Goal: Information Seeking & Learning: Learn about a topic

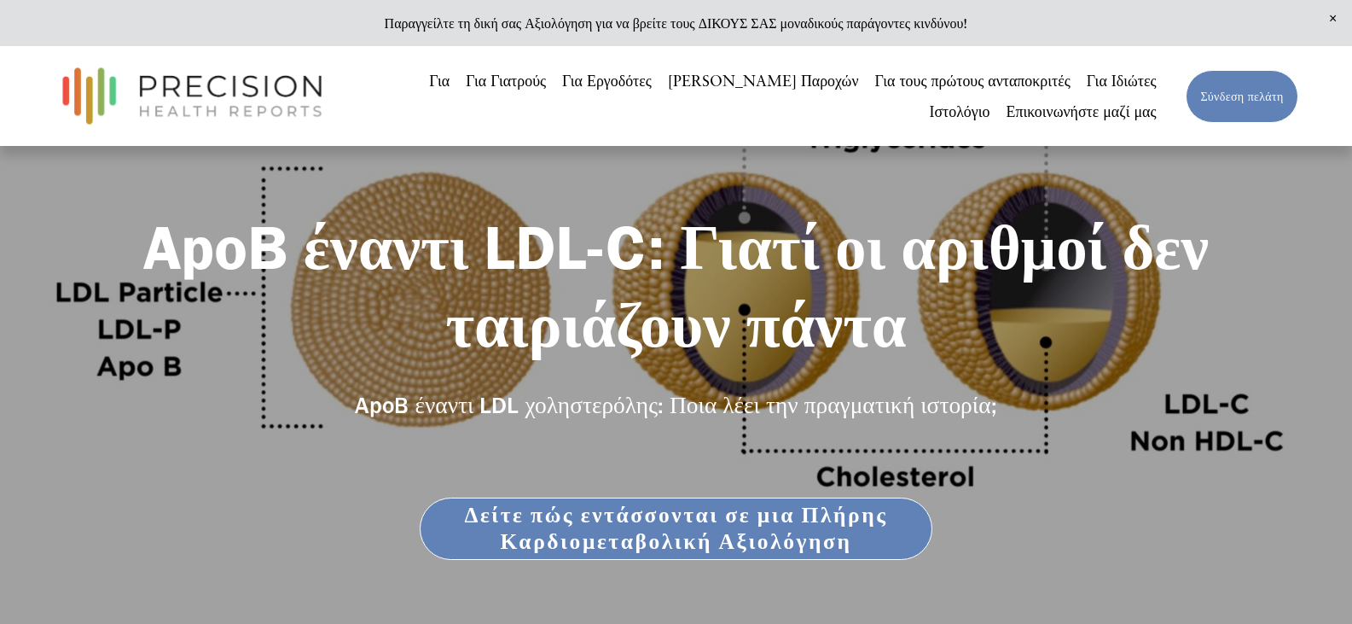
scroll to position [85, 0]
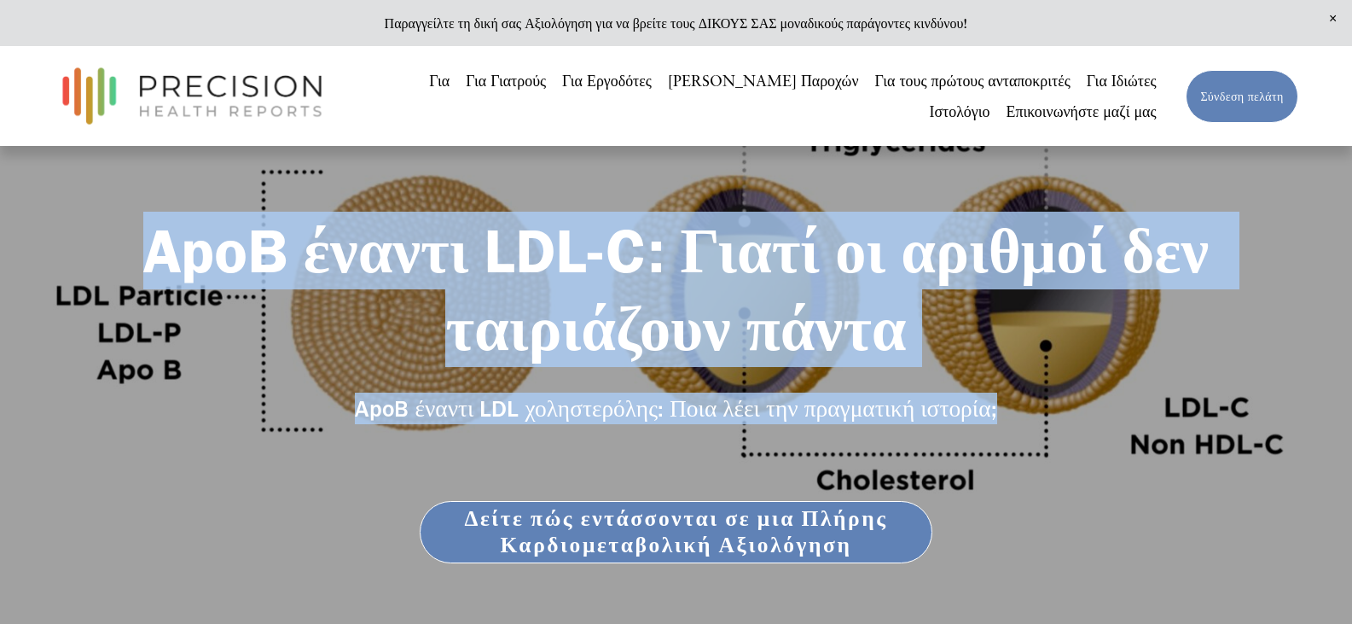
drag, startPoint x: 137, startPoint y: 252, endPoint x: 1021, endPoint y: 429, distance: 902.3
click at [1021, 429] on div "ApoB έναντι LDL-C: Γιατί οι αριθμοί δεν ταιριάζουν πάντα ApoB έναντι LDL χοληστ…" at bounding box center [676, 406] width 1352 height 388
copy div "ApoB έναντι LDL-C: Γιατί οι αριθμοί δεν ταιριάζουν πάντα ApoB έναντι LDL χοληστ…"
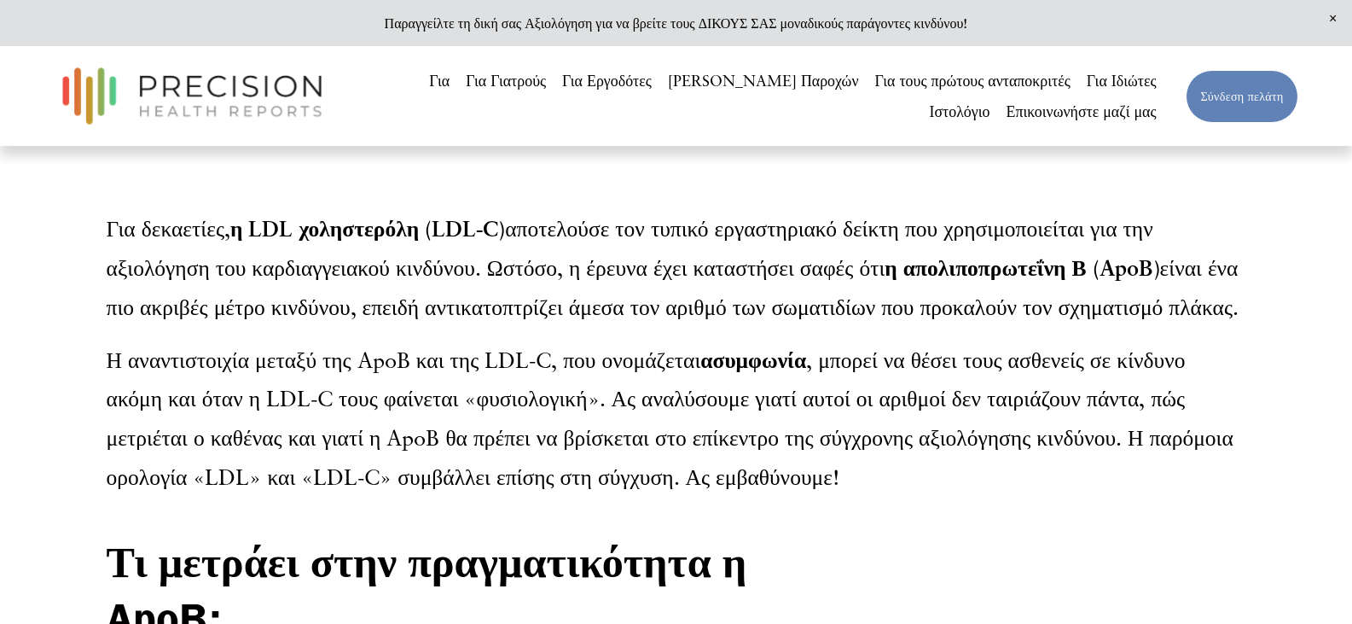
scroll to position [683, 0]
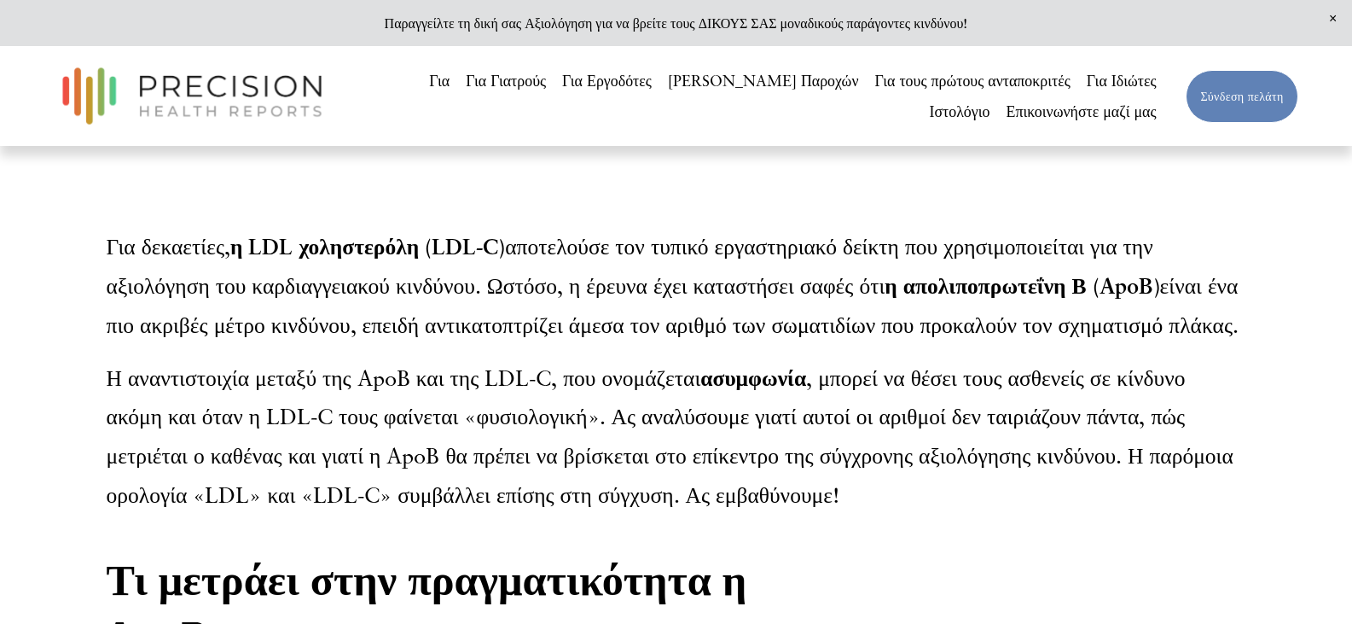
drag, startPoint x: 103, startPoint y: 244, endPoint x: 852, endPoint y: 531, distance: 802.0
copy div "Για δεκαετίες, η LDL χοληστερόλη (LDL-C) αποτελούσε τον τυπικό εργαστηριακό δεί…"
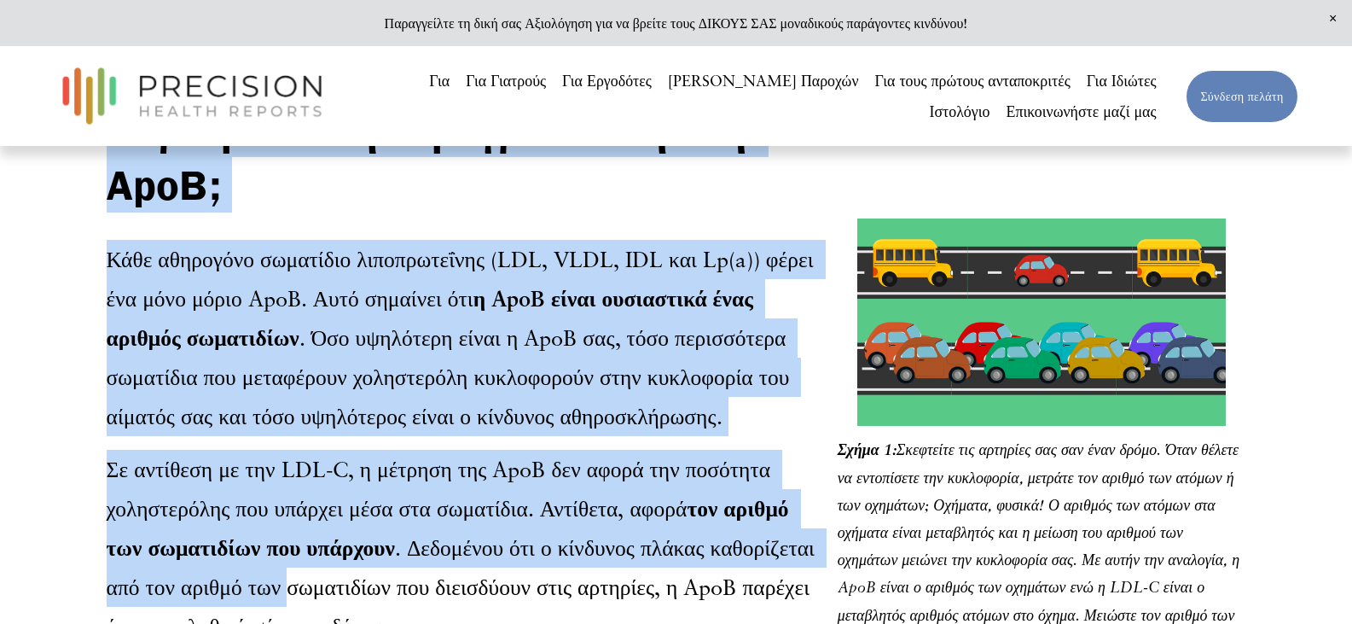
scroll to position [1310, 0]
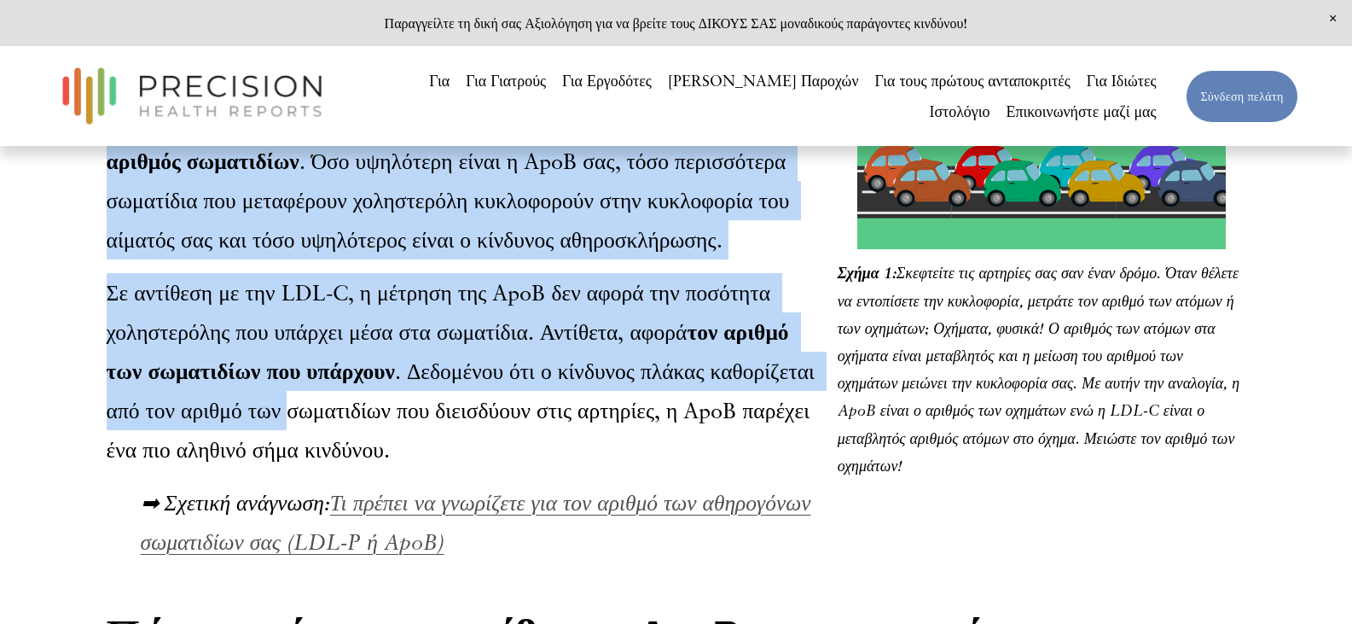
drag, startPoint x: 111, startPoint y: 253, endPoint x: 401, endPoint y: 486, distance: 372.5
click at [401, 486] on div "Τι μετράει στην πραγματικότητα η ApoB; Κάθε αθηρογόνο σωματίδιο λιποπρωτεΐνης (…" at bounding box center [468, 243] width 722 height 636
copy div "Τι μετράει στην πραγματικότητα η ApoB; Κάθε αθηρογόνο σωματίδιο λιποπρωτεΐνης (…"
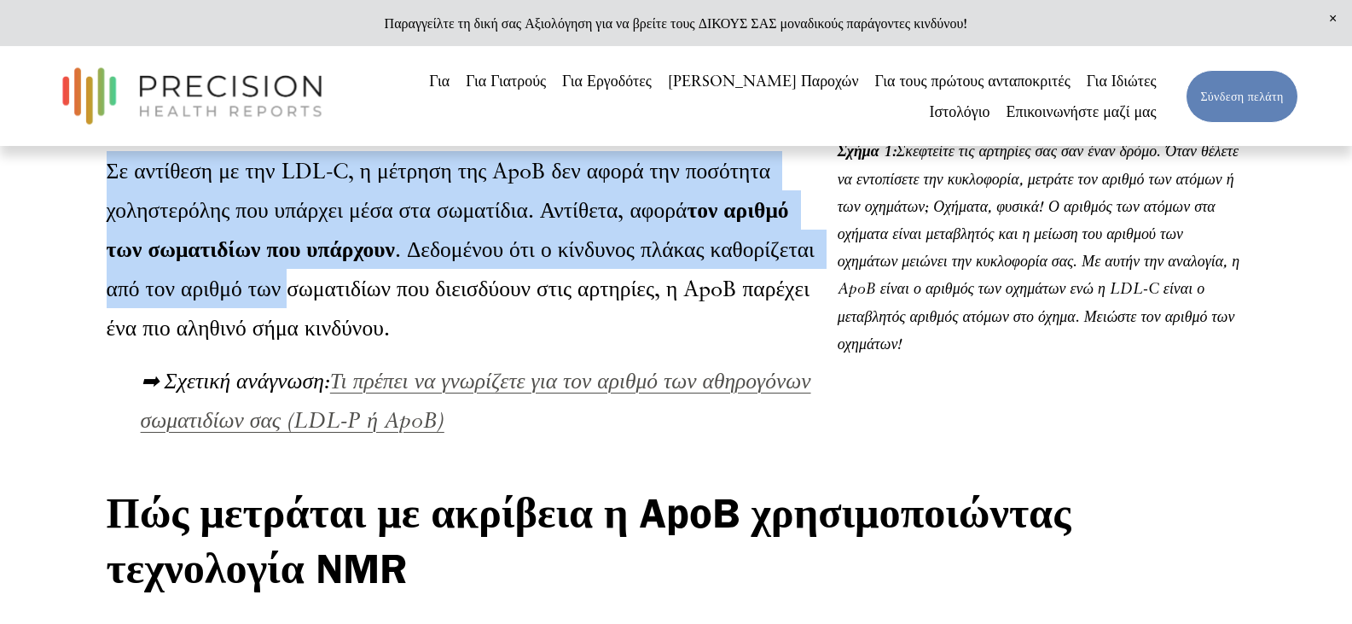
scroll to position [1566, 0]
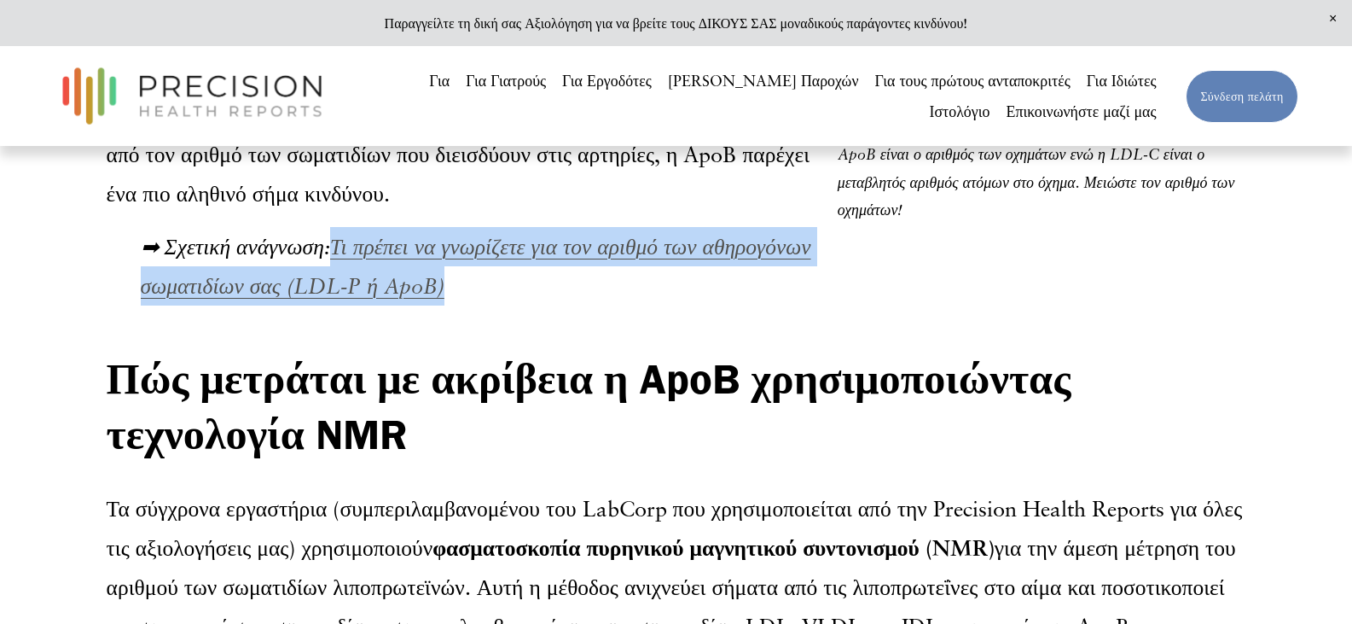
drag, startPoint x: 502, startPoint y: 315, endPoint x: 343, endPoint y: 259, distance: 168.9
click at [343, 259] on p "➡ Σχετική ανάγνωση: Τι πρέπει να γνωρίζετε για τον αριθμό των αθηρογόνων σωματι…" at bounding box center [485, 266] width 688 height 78
copy font "Τι πρέπει να γνωρίζετε για τον αριθμό των αθηρογόνων σωματιδίων σας (LDL-P ή Ap…"
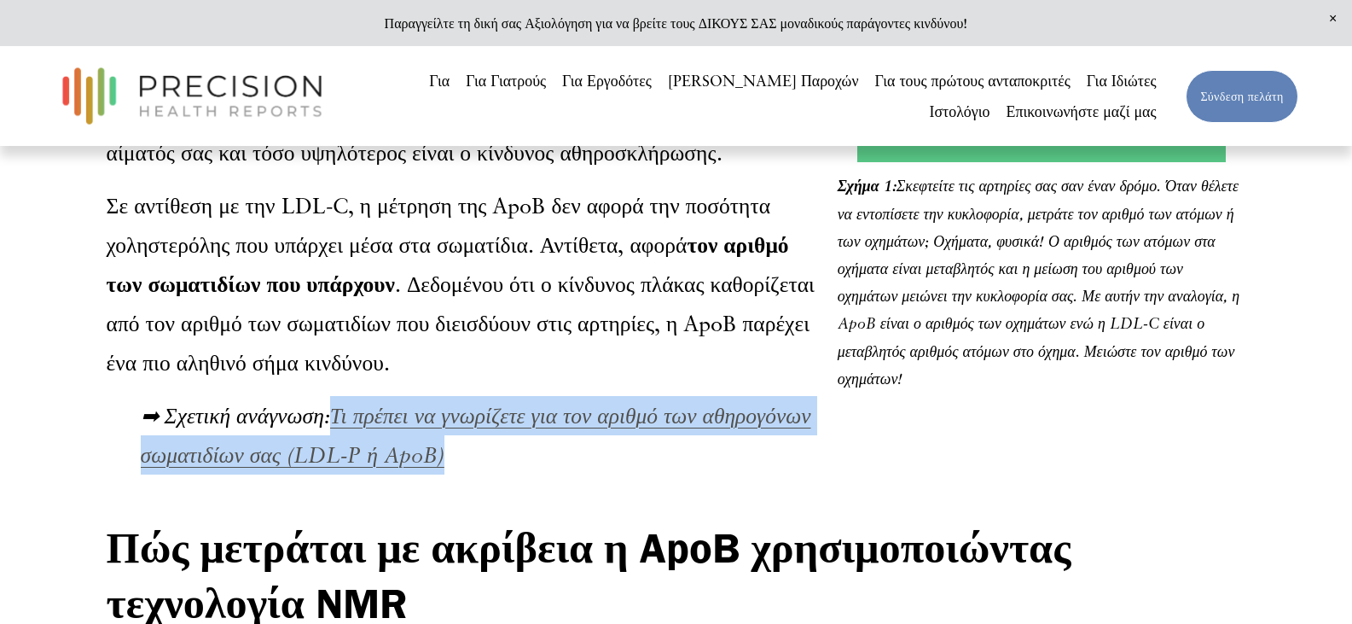
scroll to position [1395, 0]
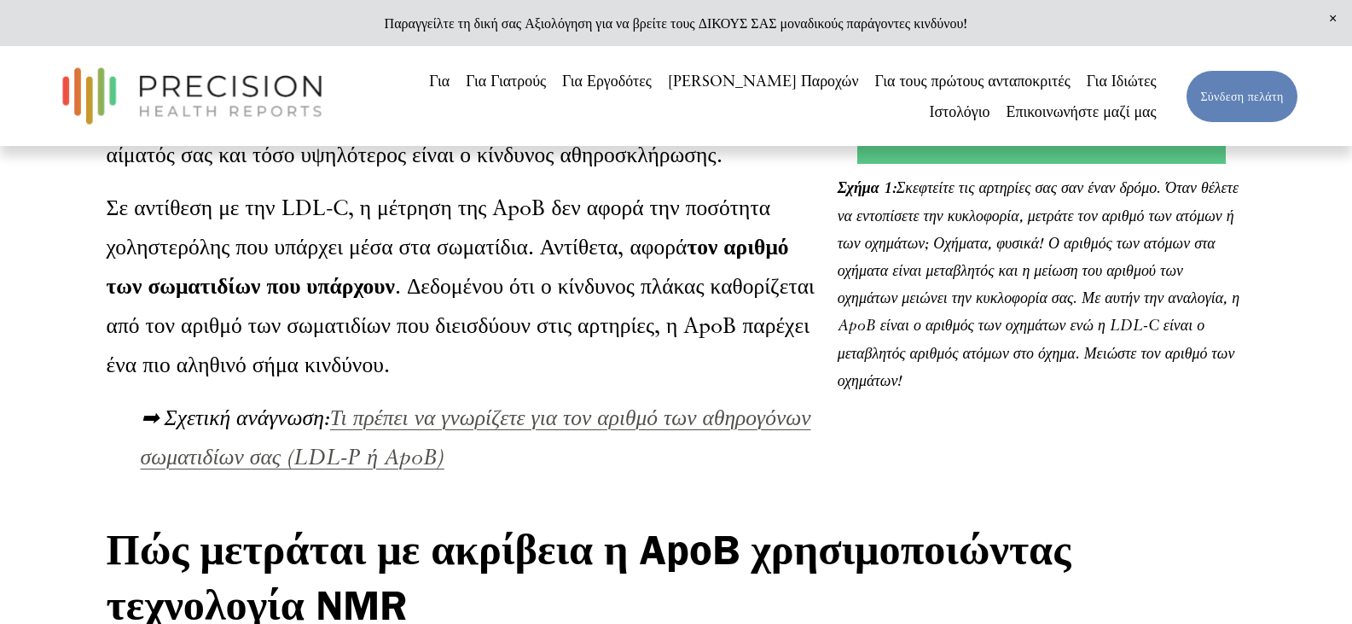
click at [642, 440] on font "Τι πρέπει να γνωρίζετε για τον αριθμό των αθηρογόνων σωματιδίων σας (LDL-P ή Ap…" at bounding box center [476, 437] width 671 height 66
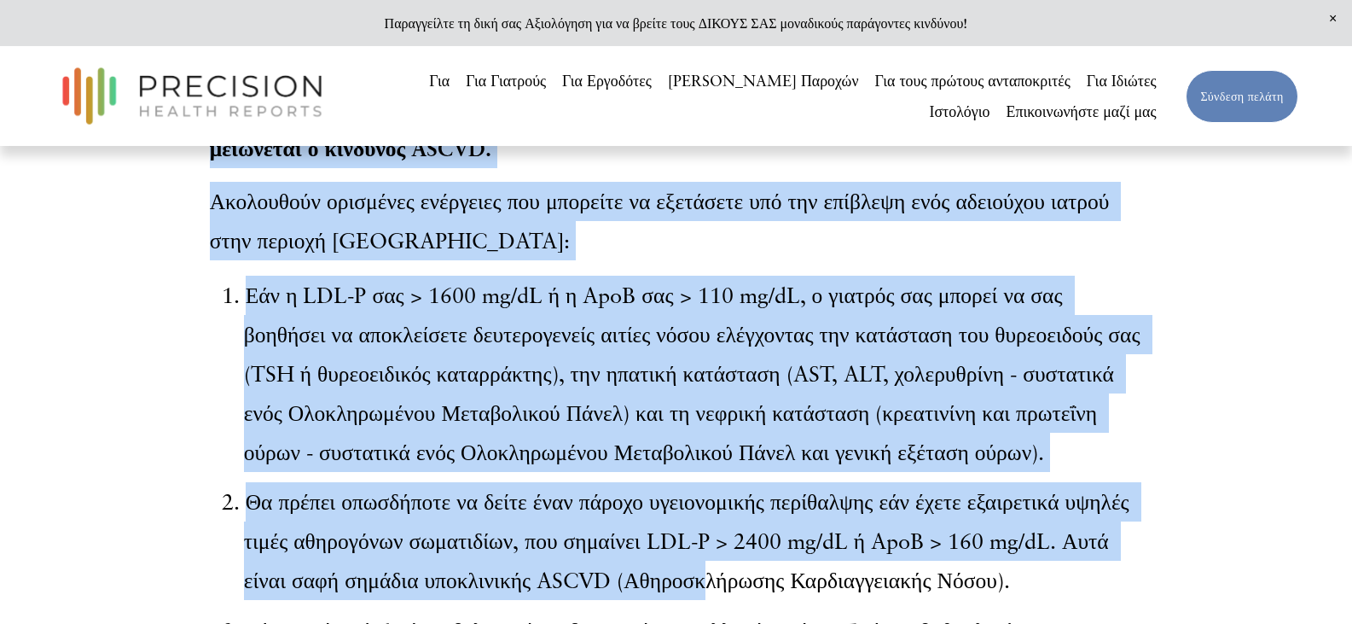
scroll to position [4419, 0]
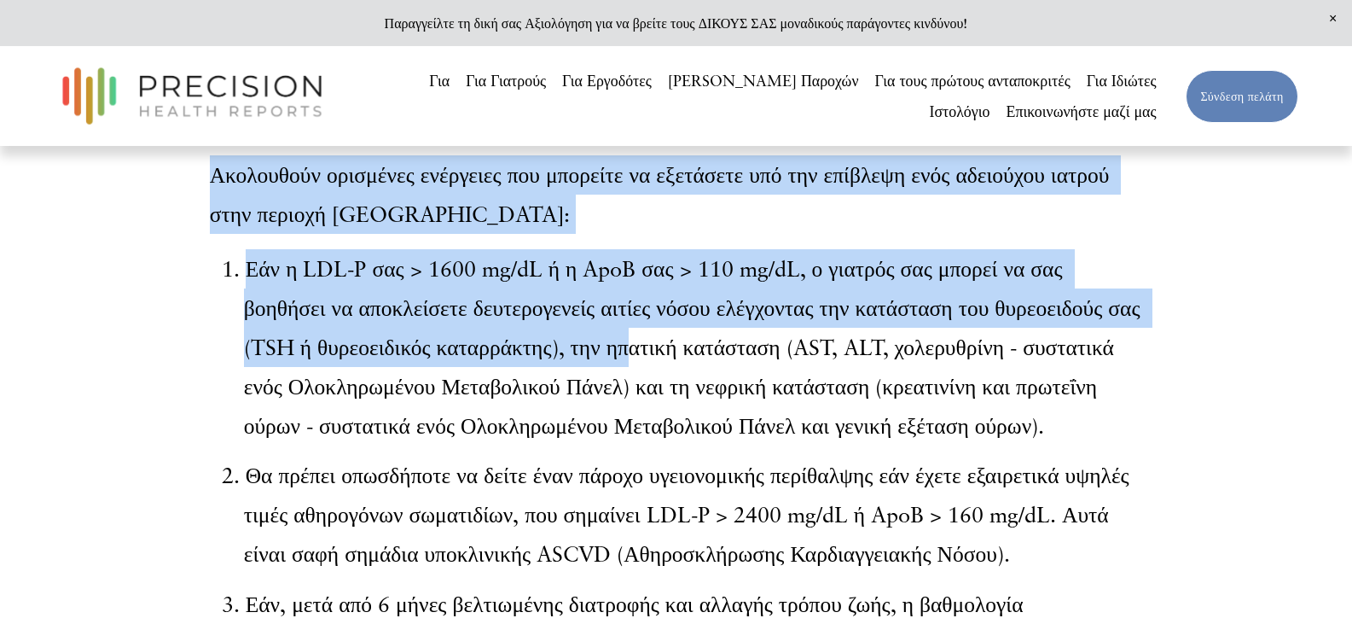
drag, startPoint x: 218, startPoint y: 288, endPoint x: 673, endPoint y: 374, distance: 463.7
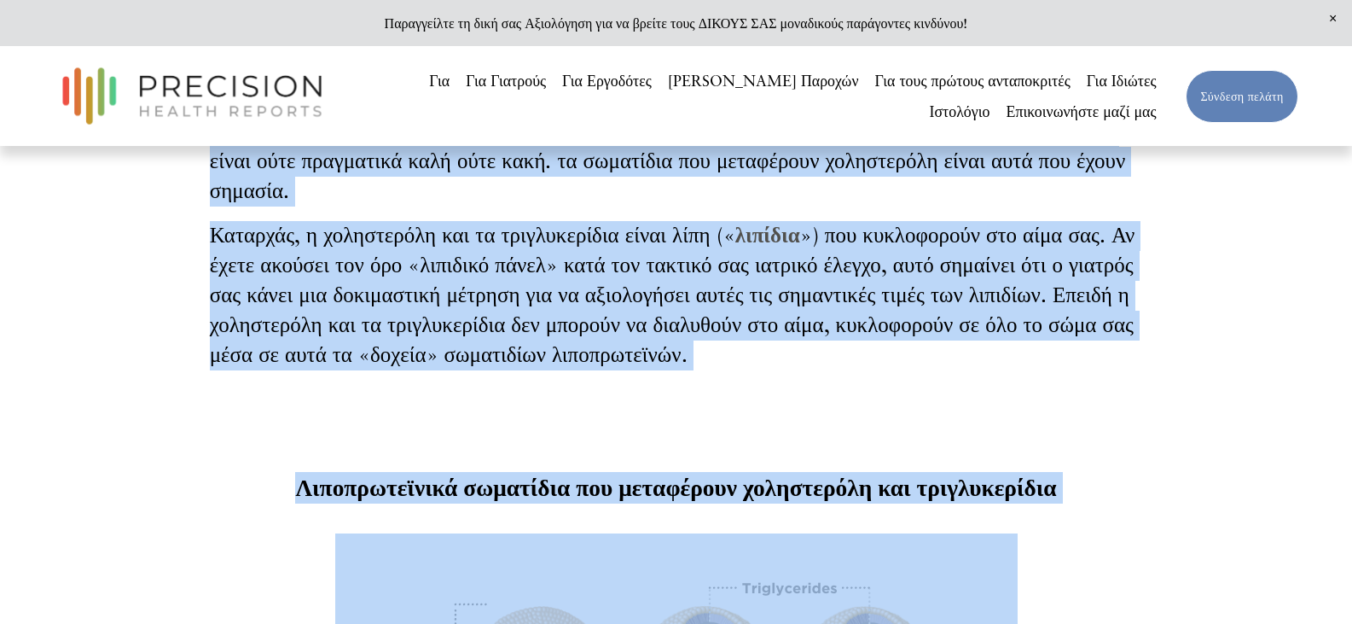
scroll to position [358, 0]
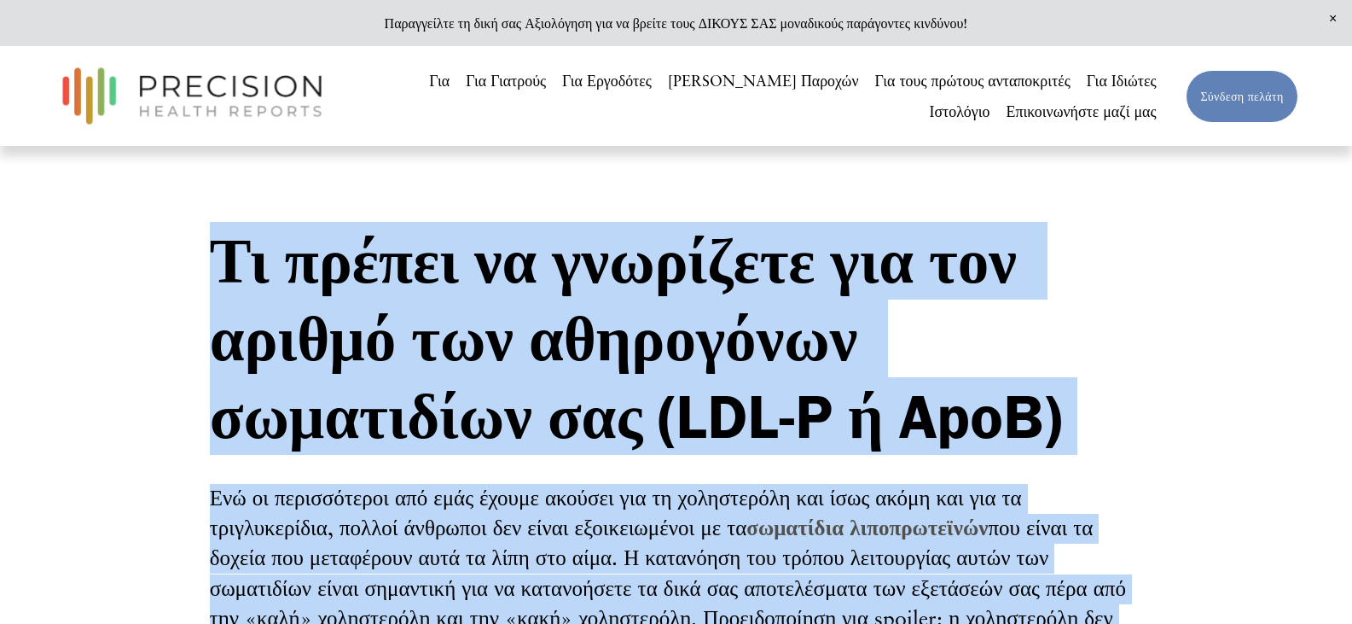
scroll to position [0, 0]
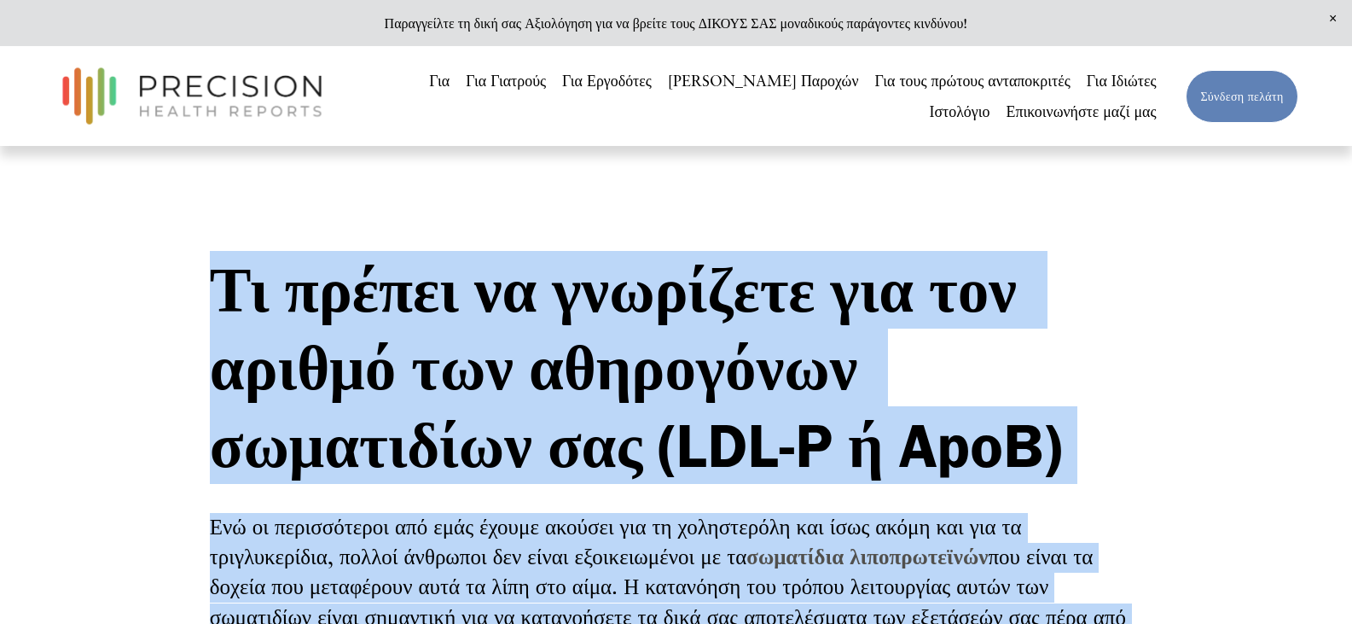
click at [416, 316] on font "Τι πρέπει να γνωρίζετε για τον αριθμό των αθηρογόνων σωματιδίων σας (LDL-P ή Ap…" at bounding box center [636, 367] width 852 height 229
drag, startPoint x: 227, startPoint y: 280, endPoint x: 1045, endPoint y: 441, distance: 833.9
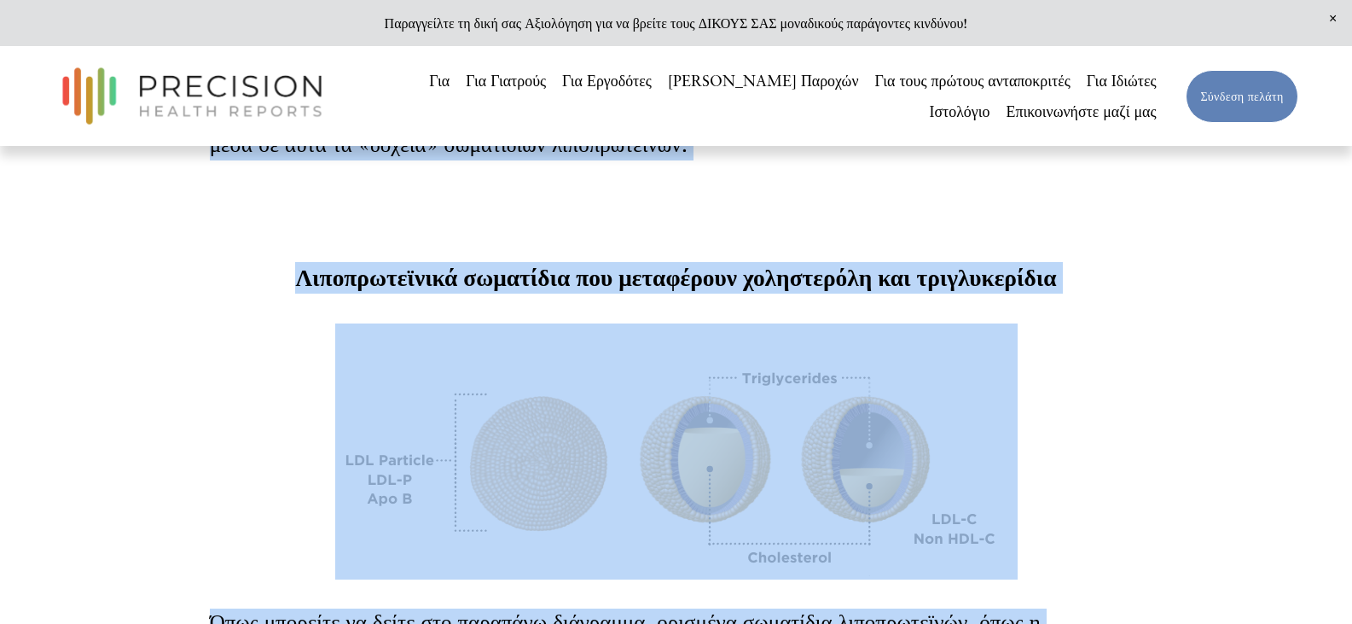
scroll to position [938, 0]
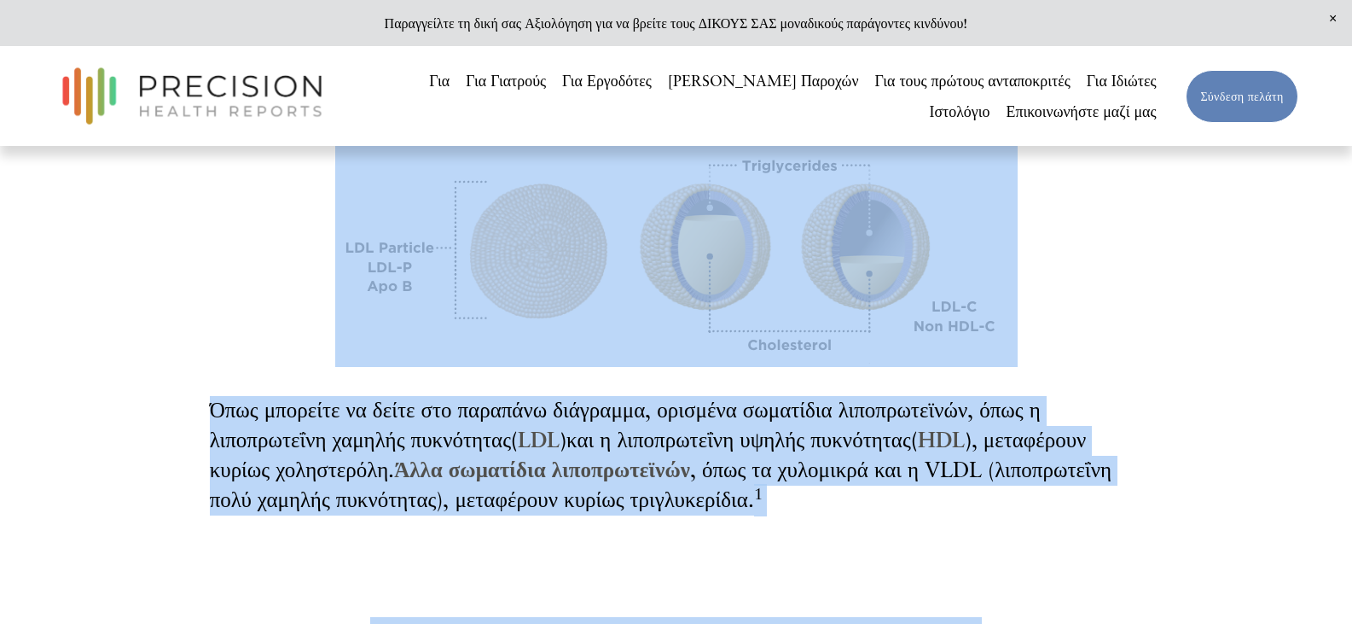
copy font "Τι πρέπει να γνωρίζετε για τον αριθμό των αθηρογόνων σωματιδίων σας (LDL-P ή Ap…"
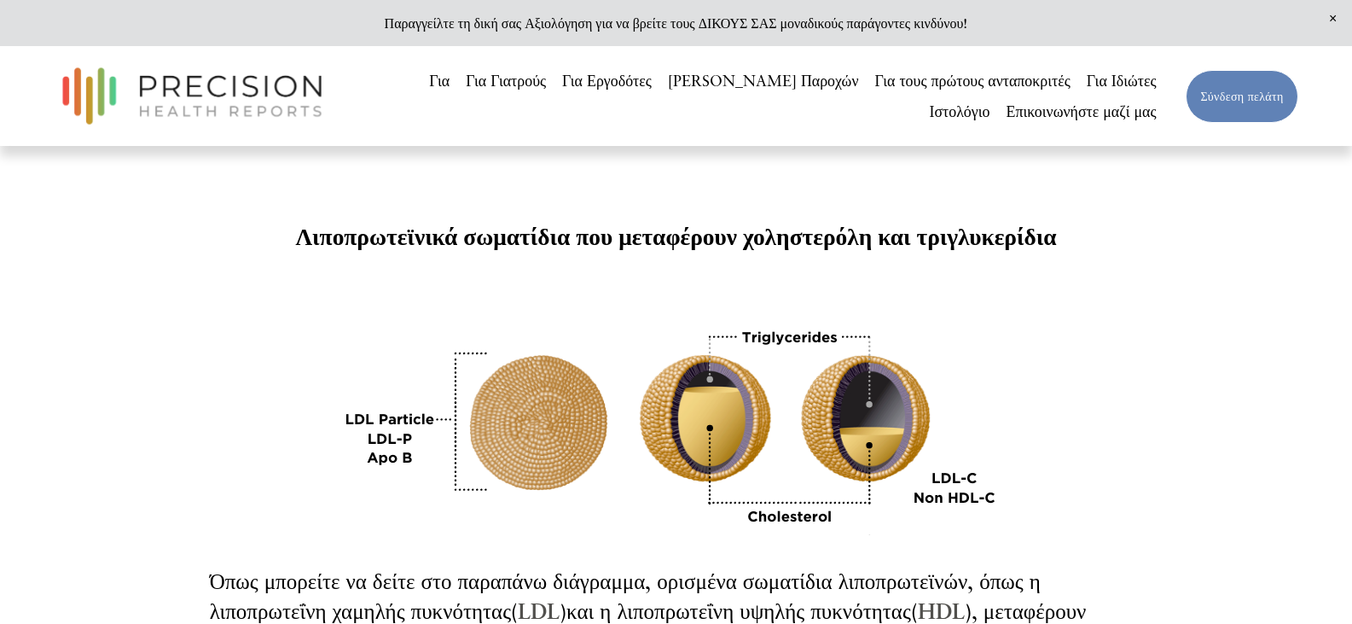
scroll to position [768, 0]
click at [692, 410] on div at bounding box center [676, 410] width 683 height 256
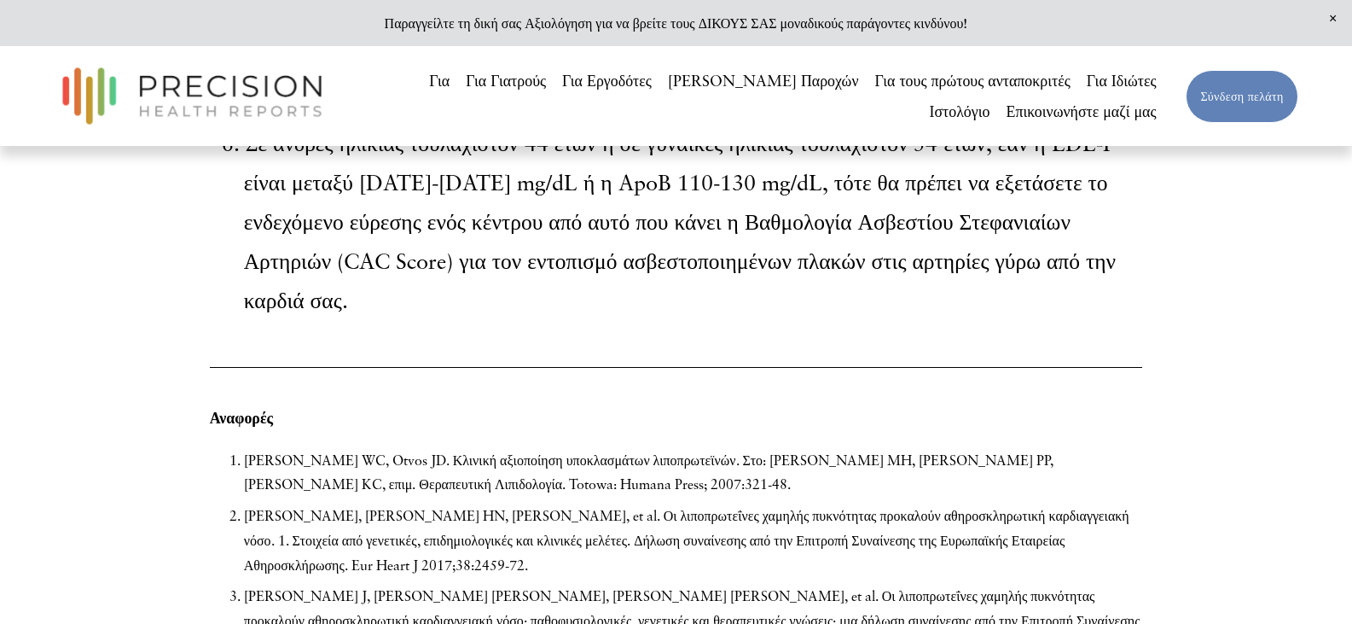
scroll to position [5375, 0]
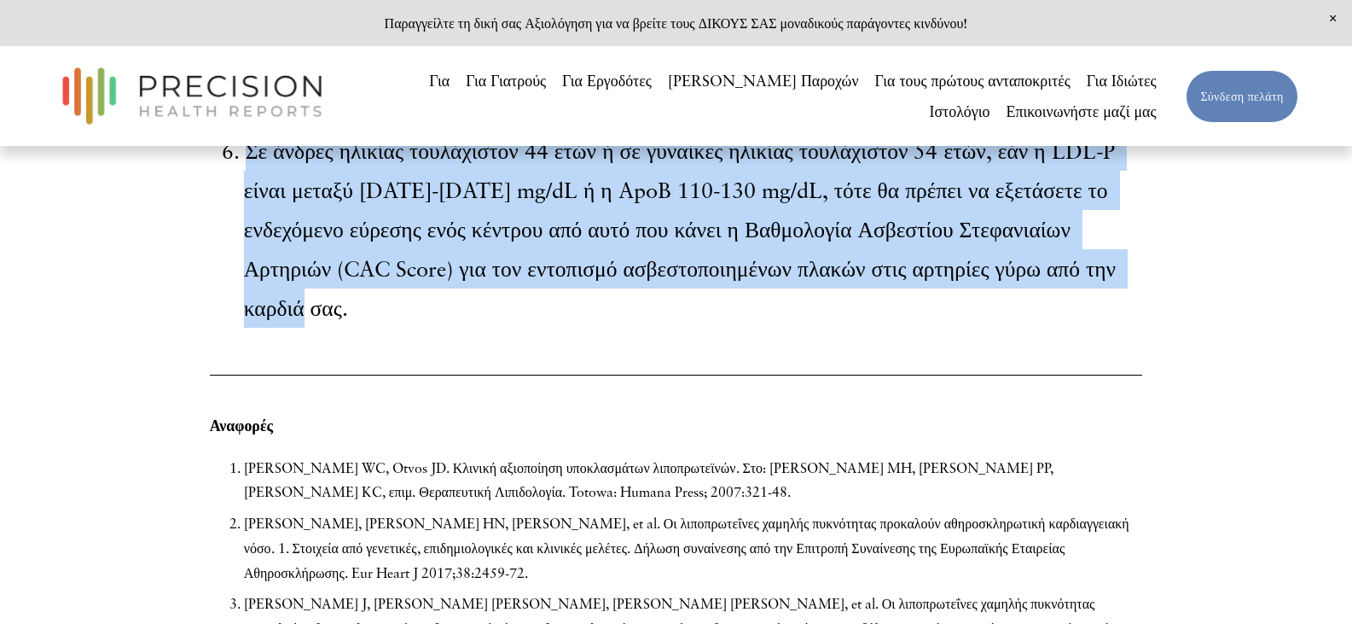
drag, startPoint x: 342, startPoint y: 348, endPoint x: 242, endPoint y: 191, distance: 186.0
click at [244, 191] on p "Σε άνδρες ηλικίας τουλάχιστον 44 ετών ή σε γυναίκες ηλικίας τουλάχιστον 54 ετών…" at bounding box center [693, 229] width 899 height 196
copy font "Σε άνδρες ηλικίας τουλάχιστον 44 ετών ή σε γυναίκες ηλικίας τουλάχιστον 54 ετών…"
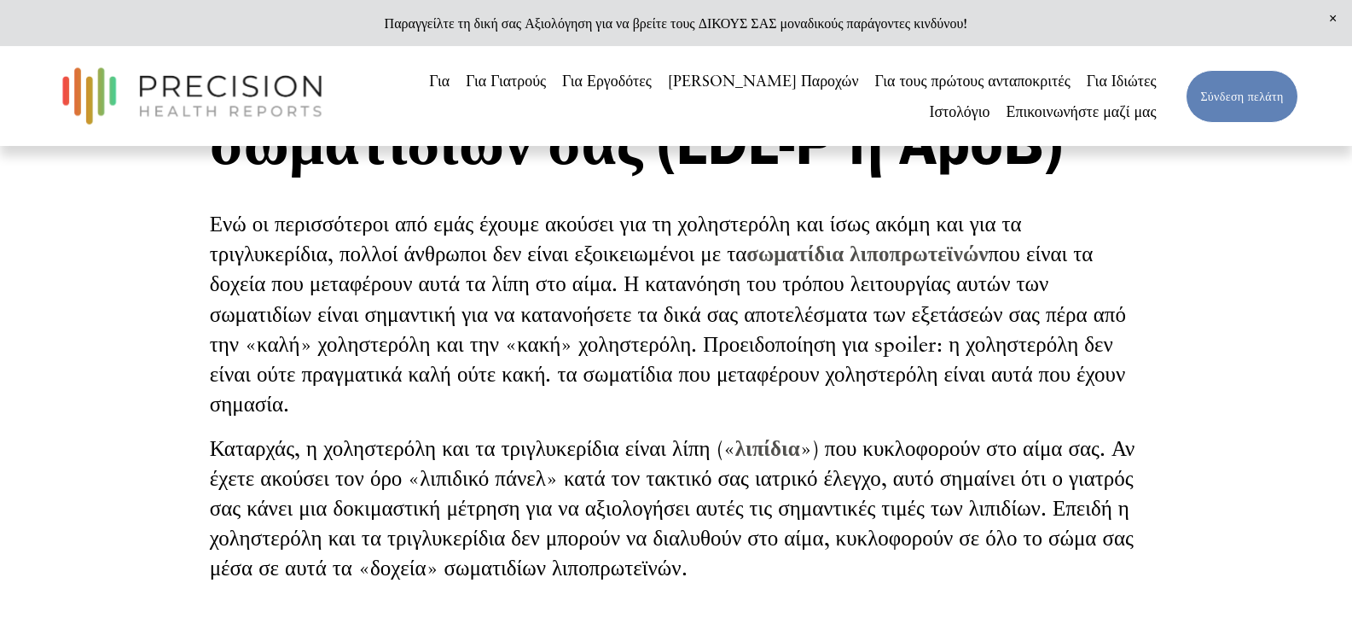
scroll to position [341, 0]
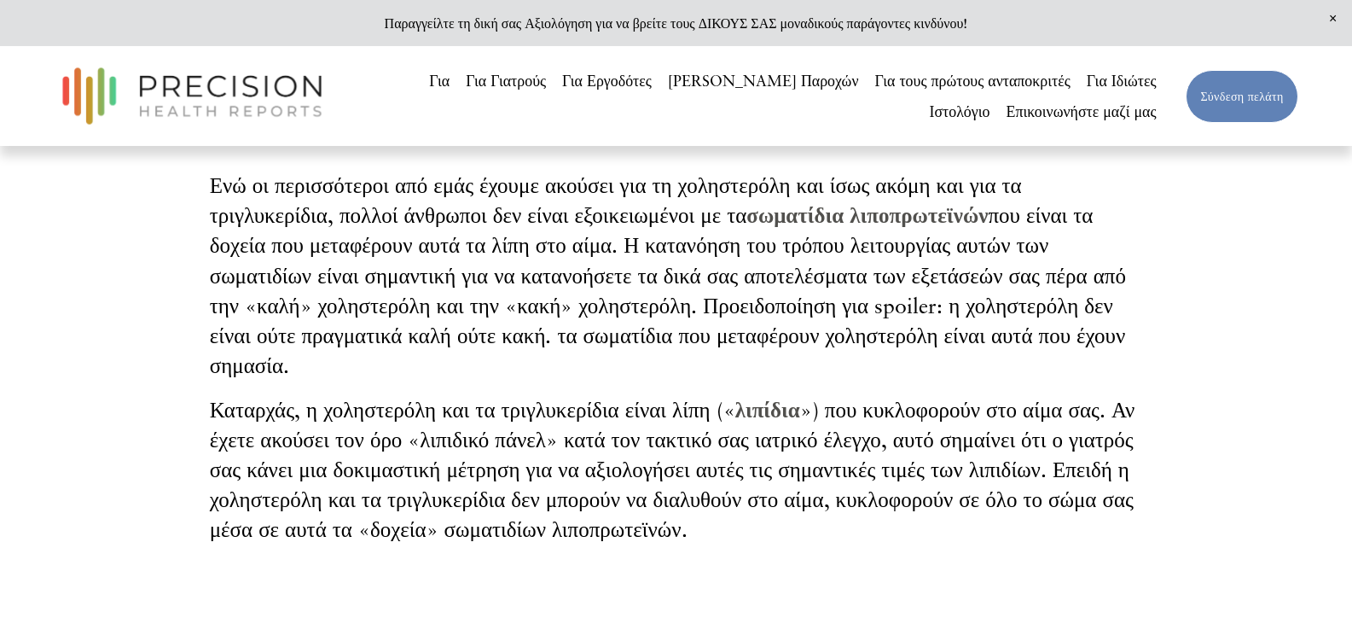
click at [774, 410] on font "λιπίδια" at bounding box center [767, 410] width 65 height 26
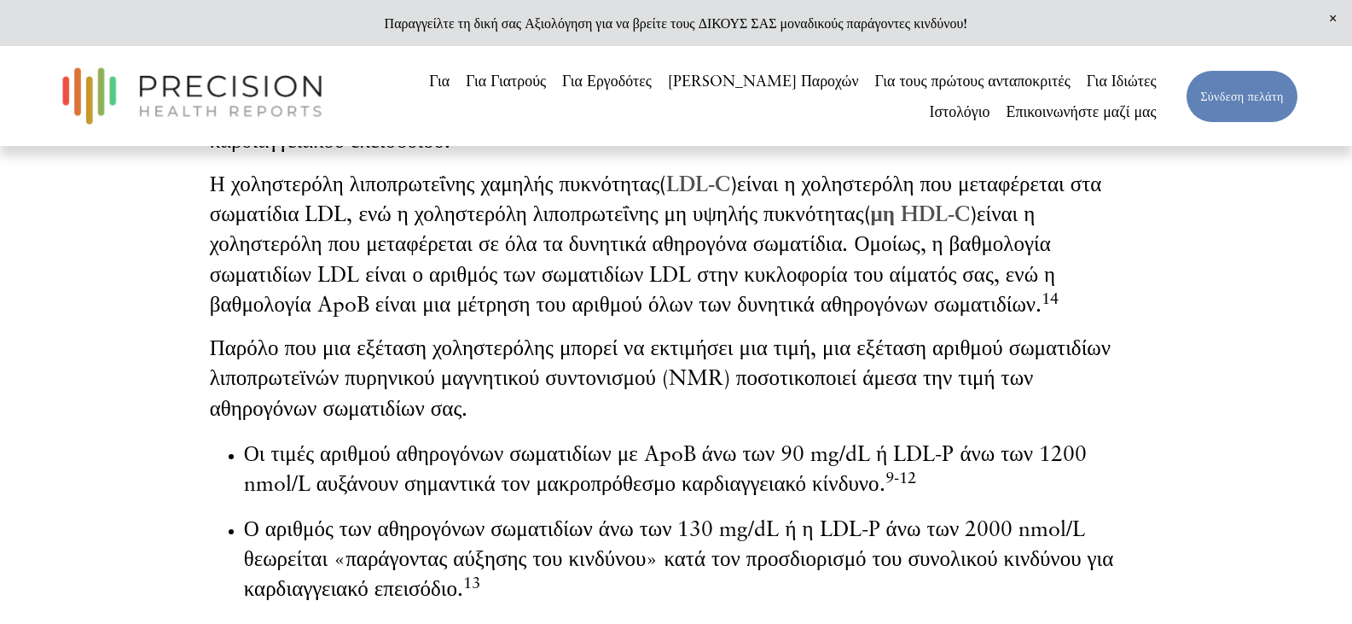
scroll to position [2730, 0]
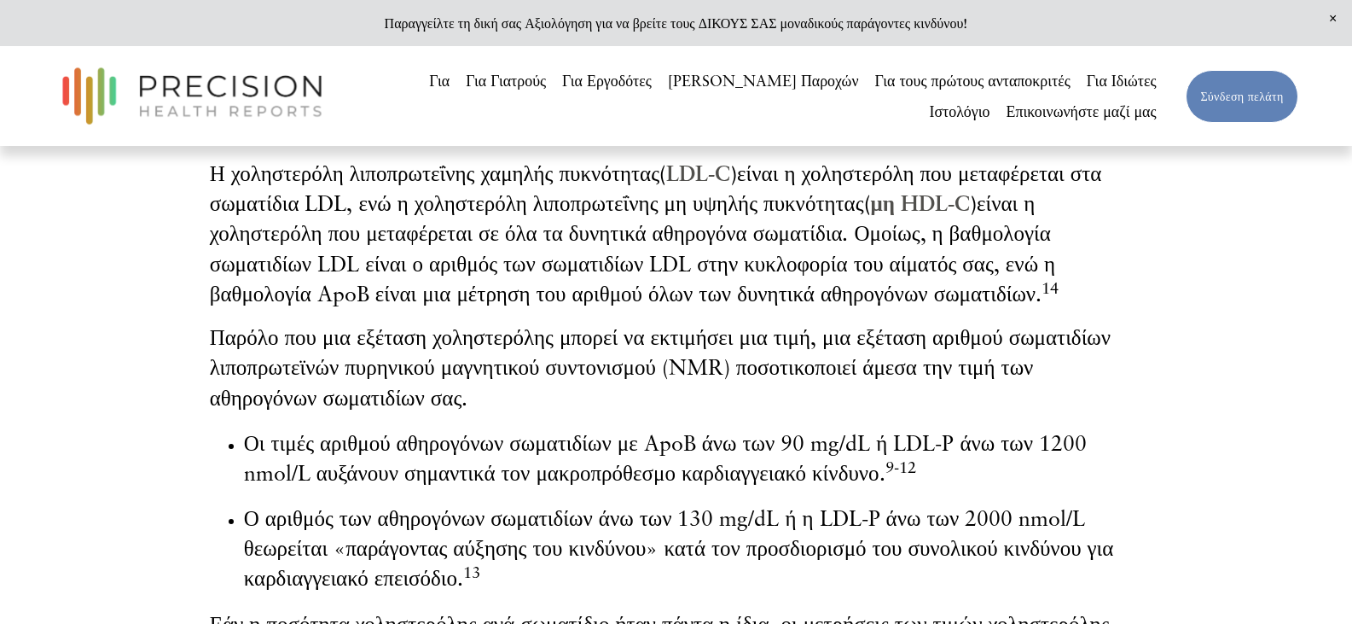
click at [915, 216] on font "μη HDL-C" at bounding box center [920, 203] width 99 height 26
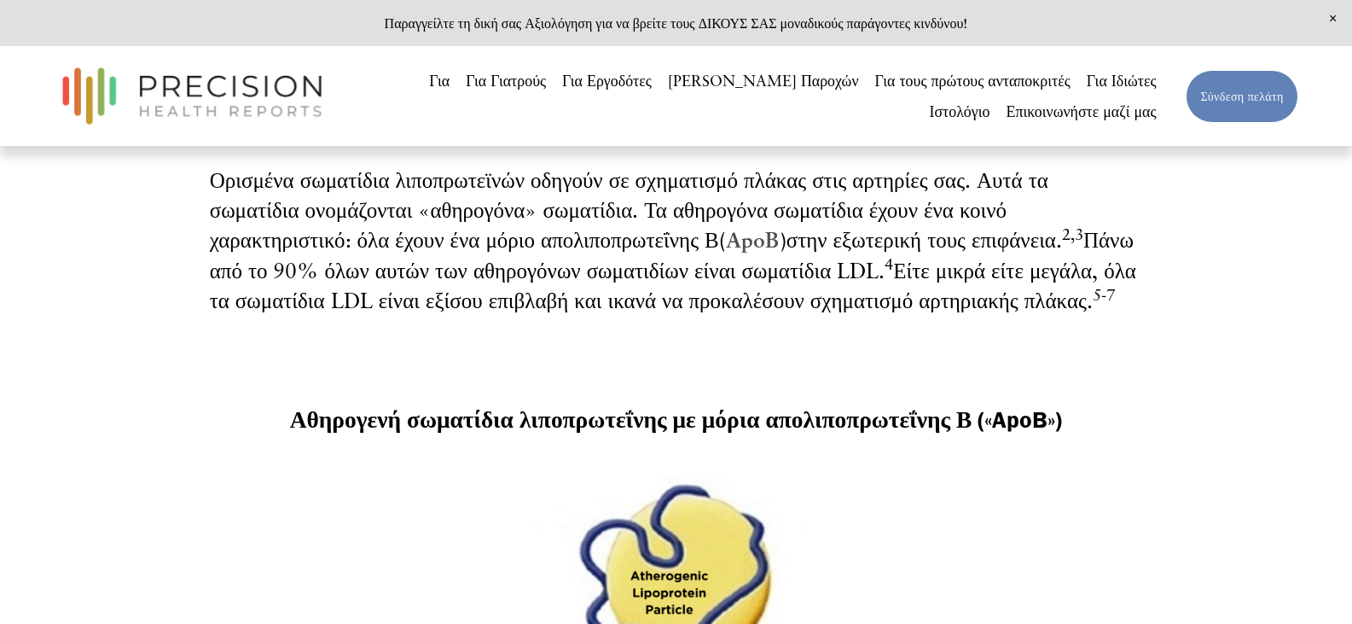
scroll to position [1962, 0]
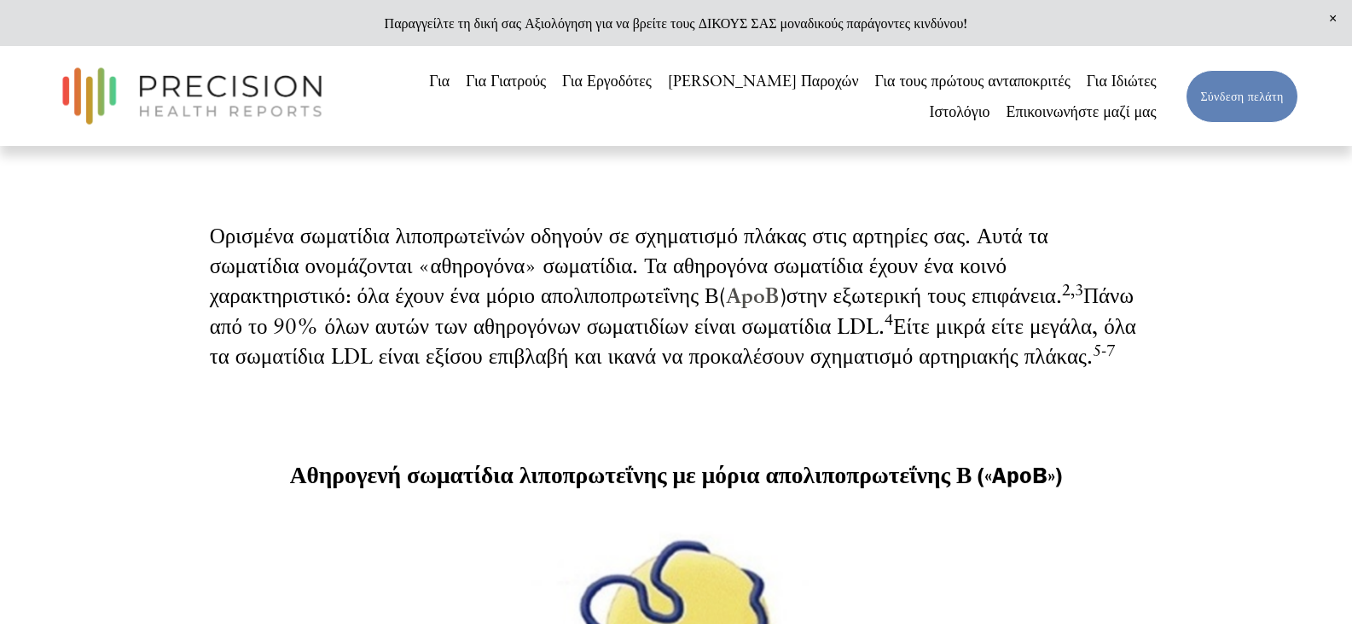
click at [772, 301] on font "ApoB" at bounding box center [753, 295] width 54 height 26
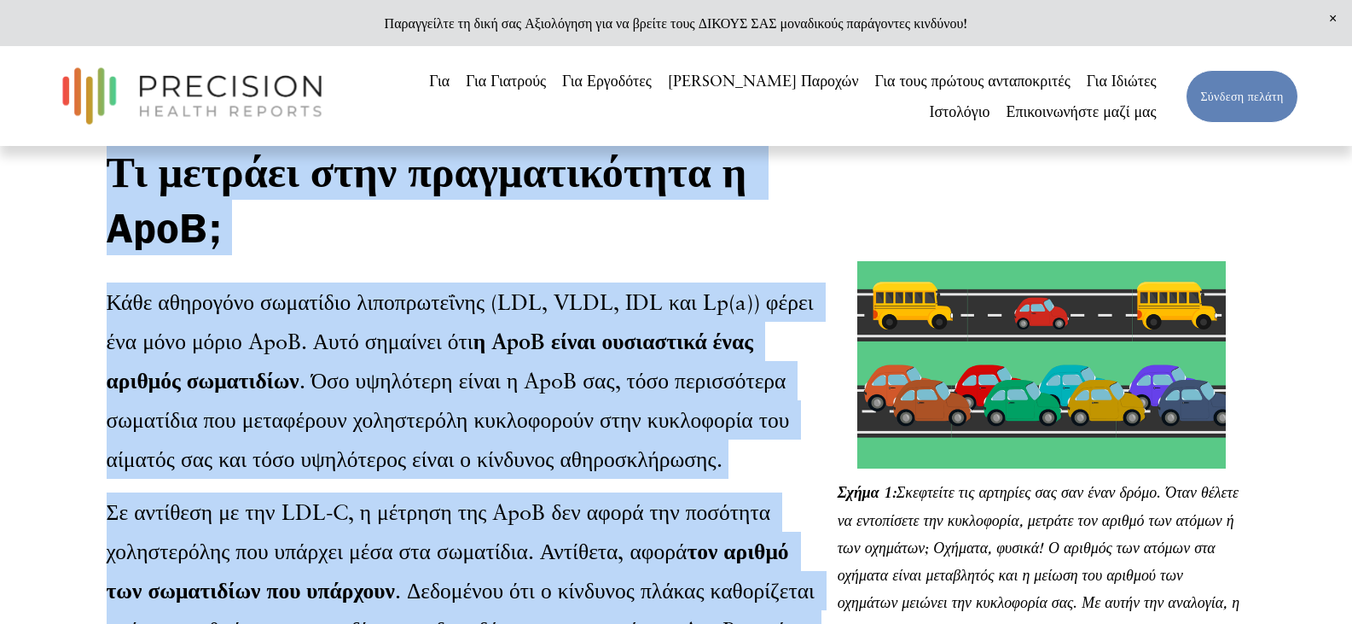
scroll to position [936, 0]
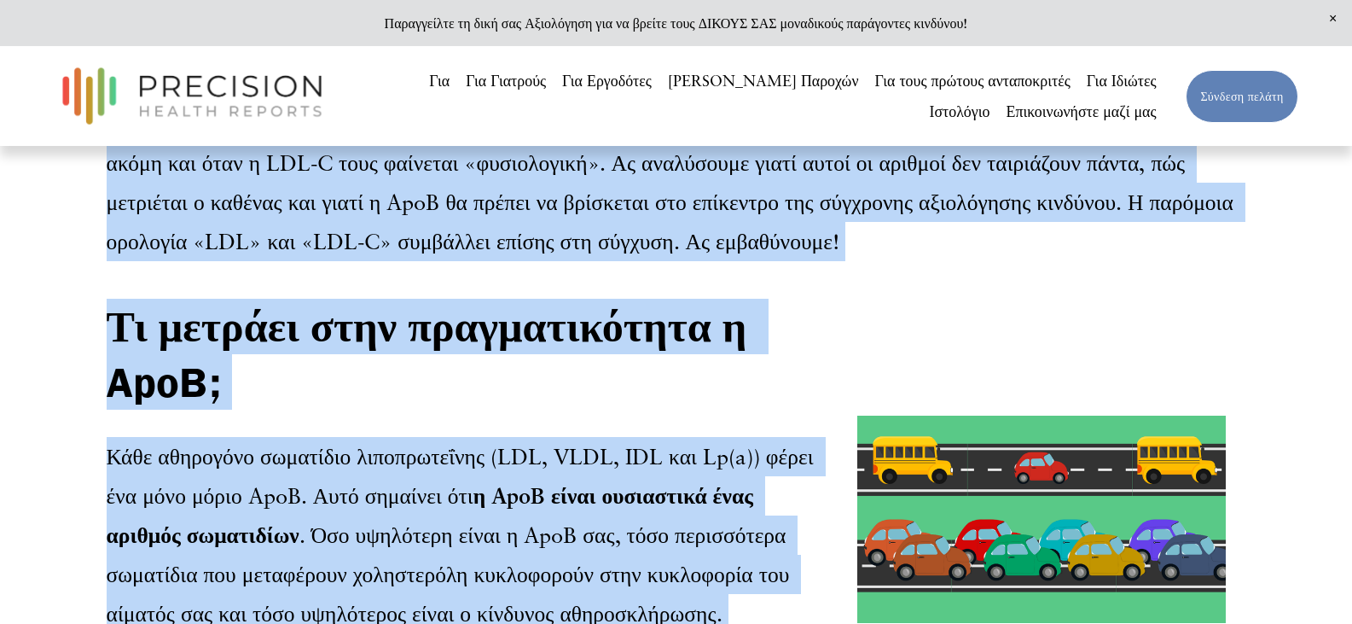
click at [595, 410] on h2 "Τι μετράει στην πραγματικότητα η ApoB;" at bounding box center [468, 355] width 722 height 112
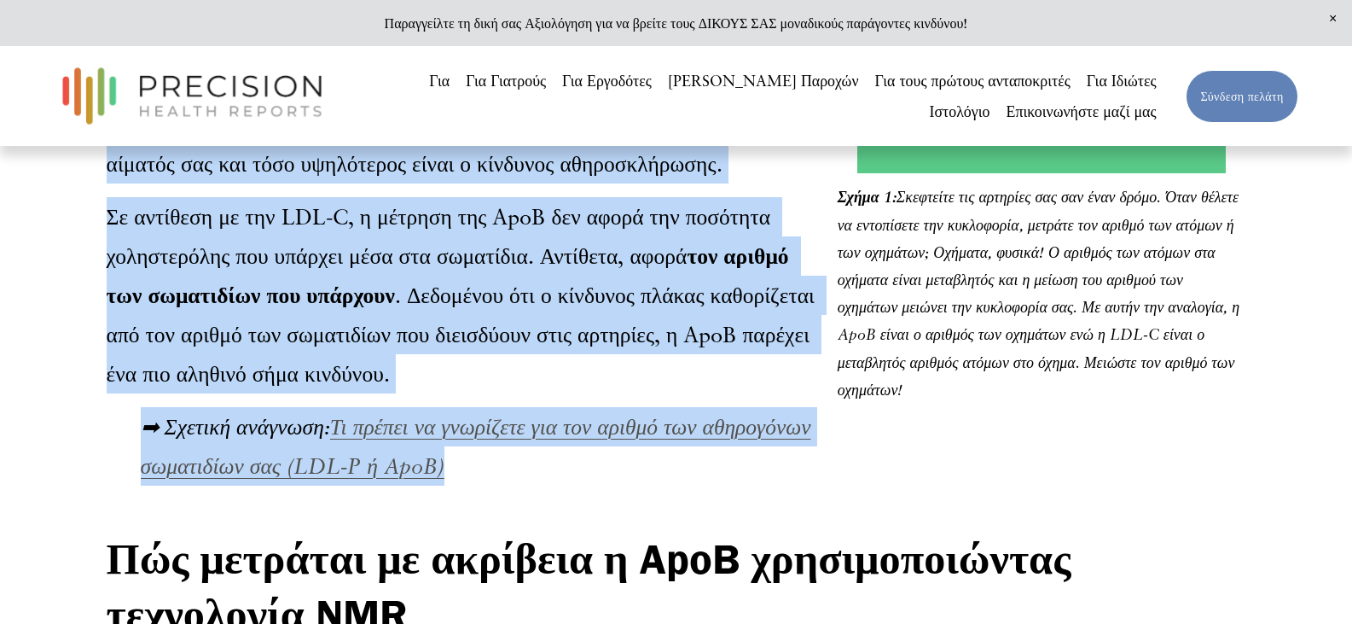
scroll to position [1362, 0]
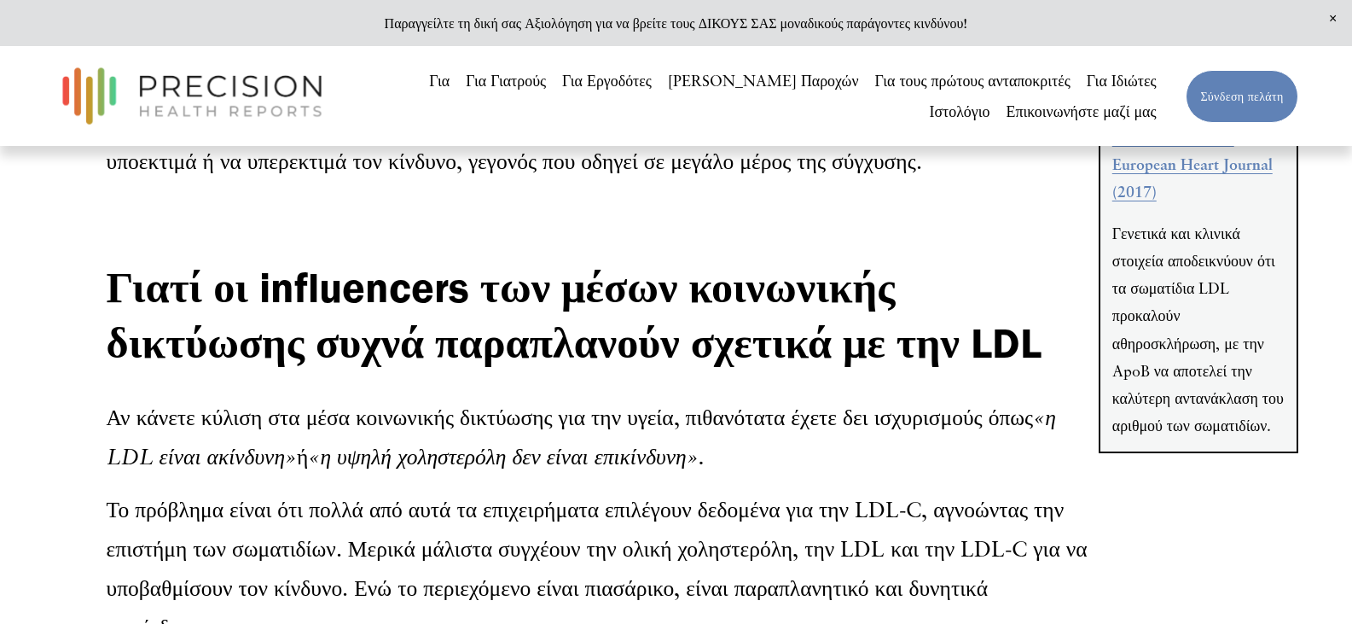
scroll to position [3922, 0]
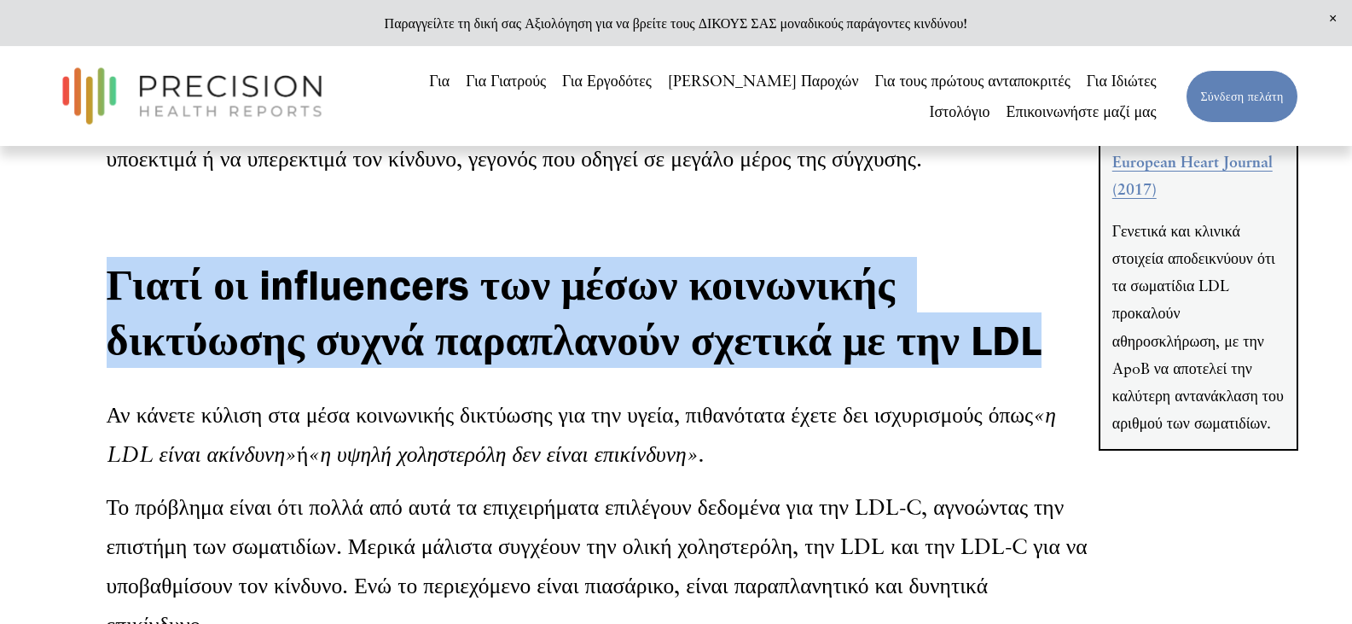
drag, startPoint x: 119, startPoint y: 325, endPoint x: 1040, endPoint y: 398, distance: 924.2
click at [1040, 366] on font "Γιατί οι influencers των μέσων κοινωνικής δικτύωσης συχνά παραπλανούν σχετικά μ…" at bounding box center [574, 312] width 935 height 107
copy font "Γιατί οι influencers των μέσων κοινωνικής δικτύωσης συχνά παραπλανούν σχετικά μ…"
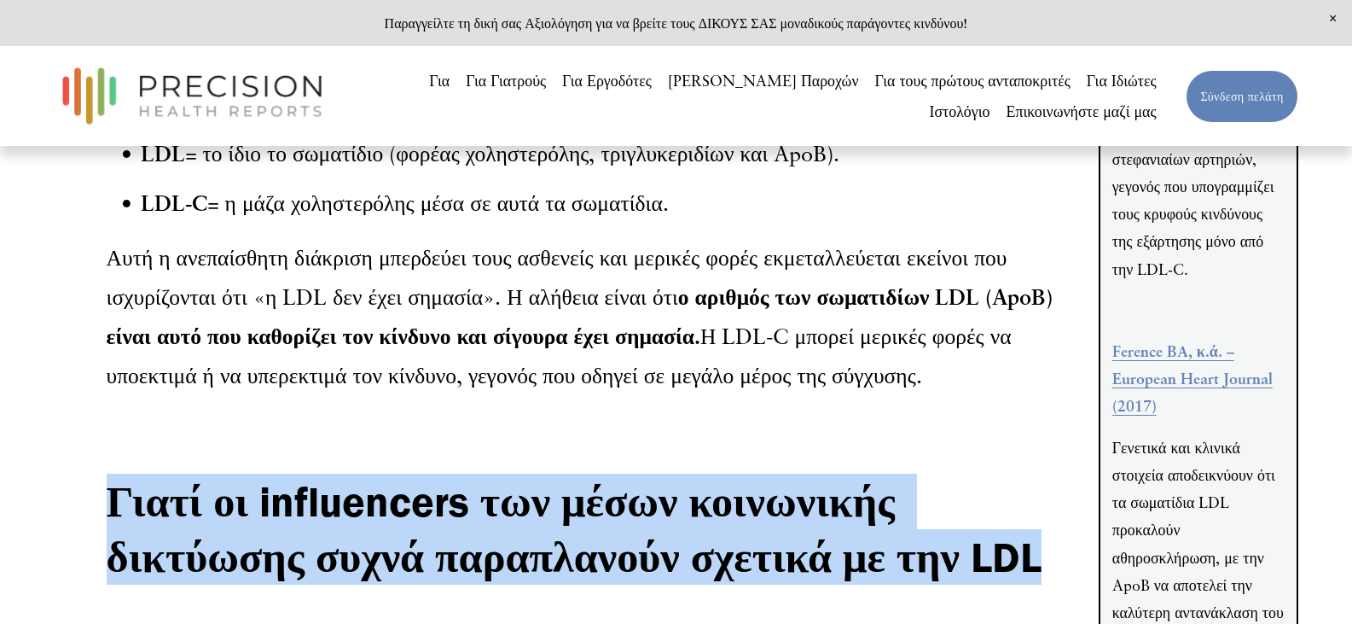
scroll to position [3581, 0]
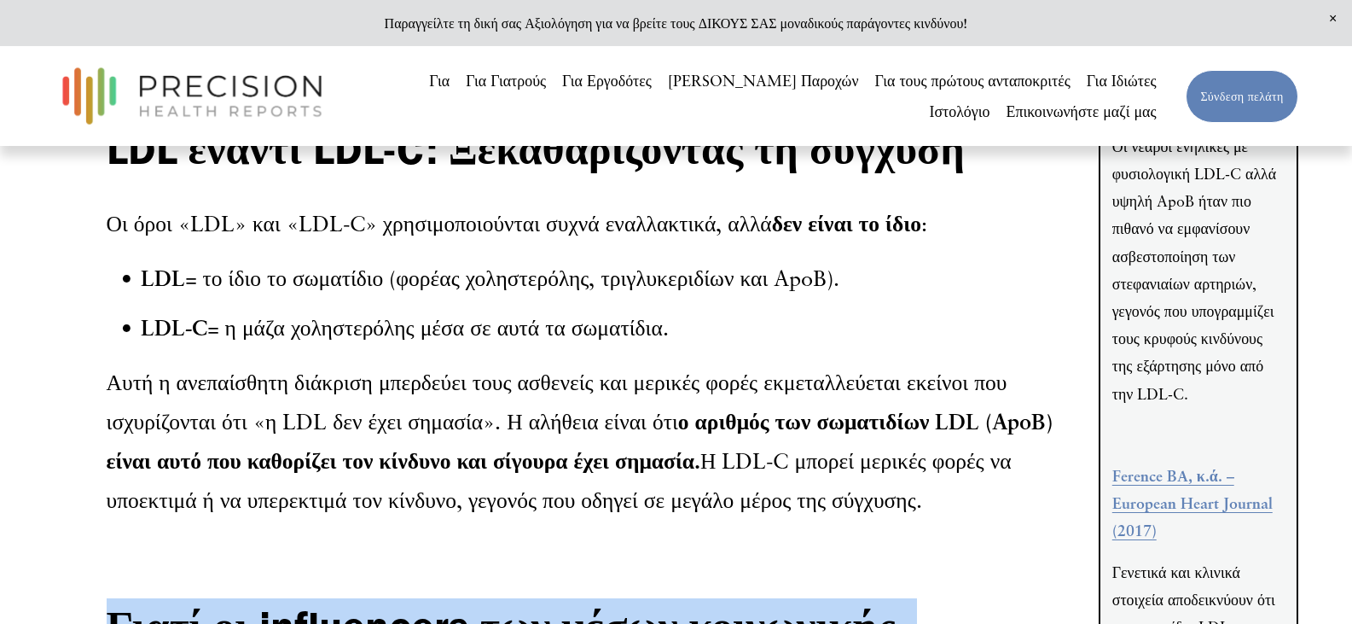
drag, startPoint x: 110, startPoint y: 271, endPoint x: 933, endPoint y: 553, distance: 870.1
click at [933, 520] on div "LDL έναντι LDL-C: Ξεκαθαρίζοντας τη σύγχυση Οι όροι «LDL» και «LDL-C» χρησιμοπο…" at bounding box center [598, 320] width 983 height 398
copy div "Lo ipsu «DOL» sit «AME-C» adipiscingelitse doeiu temporincid, utla etd magna al…"
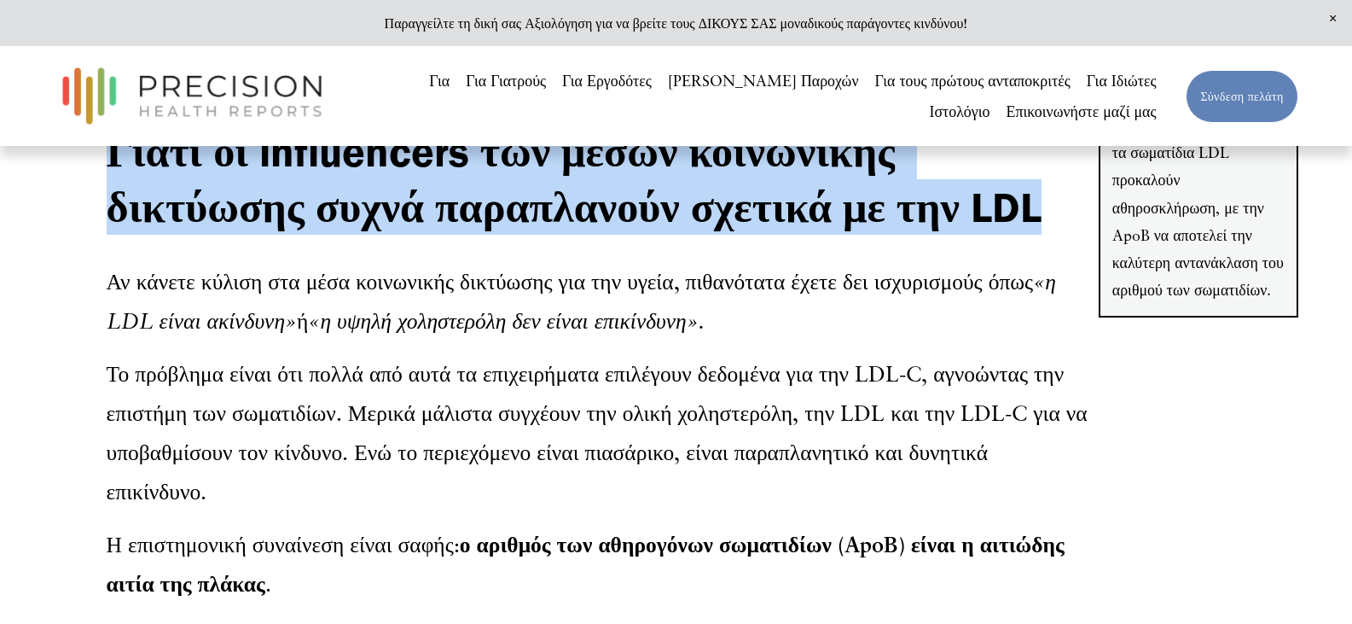
scroll to position [4178, 0]
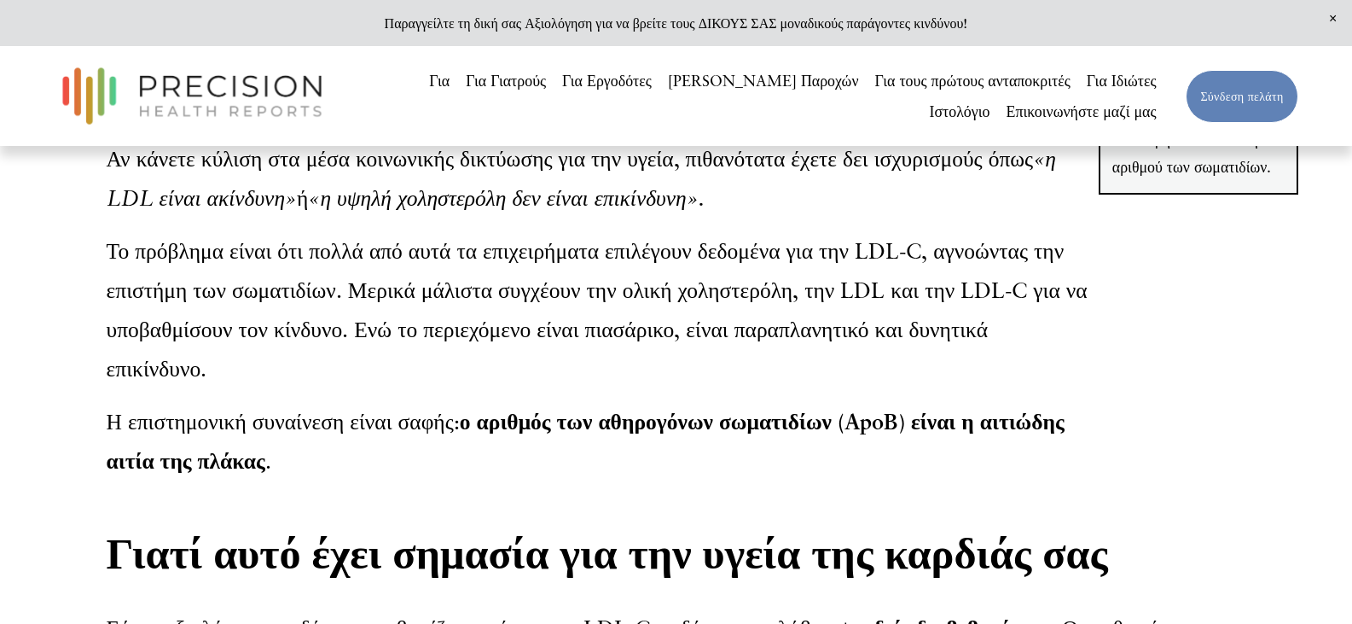
drag, startPoint x: 106, startPoint y: 205, endPoint x: 281, endPoint y: 516, distance: 357.1
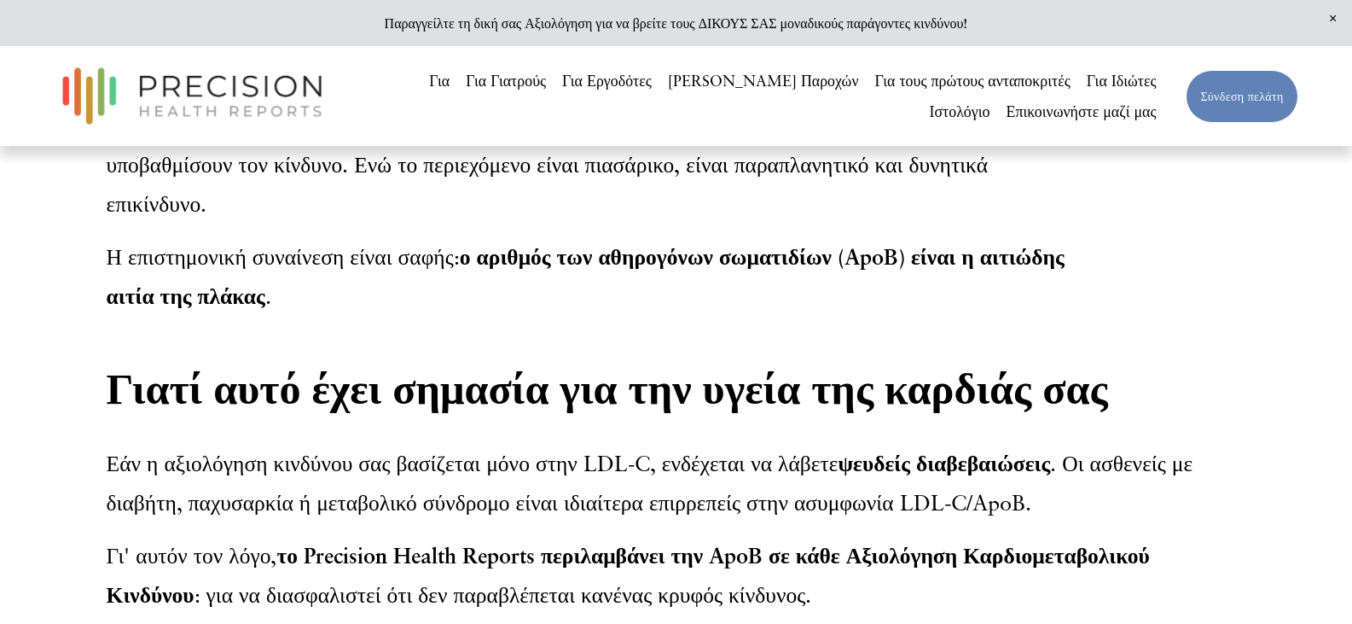
scroll to position [4348, 0]
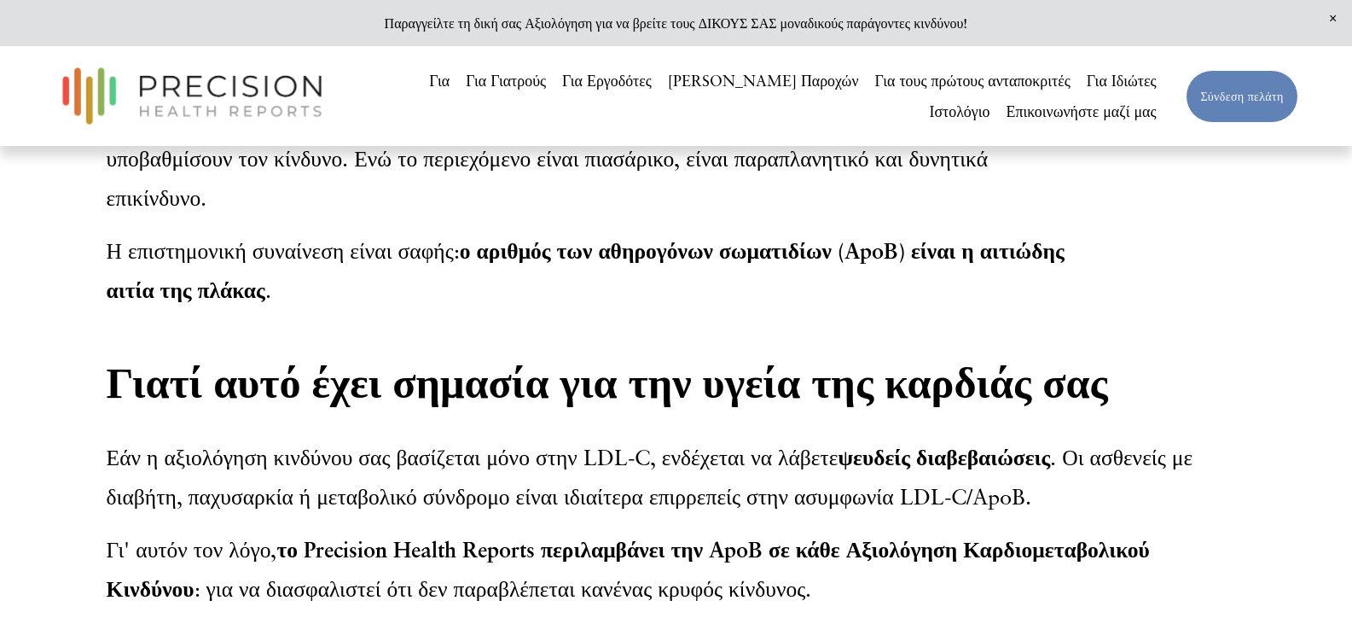
copy div "Lo ipsumd sitame con adip elitseddoe temporinc utl etd magna, aliquaenim admin …"
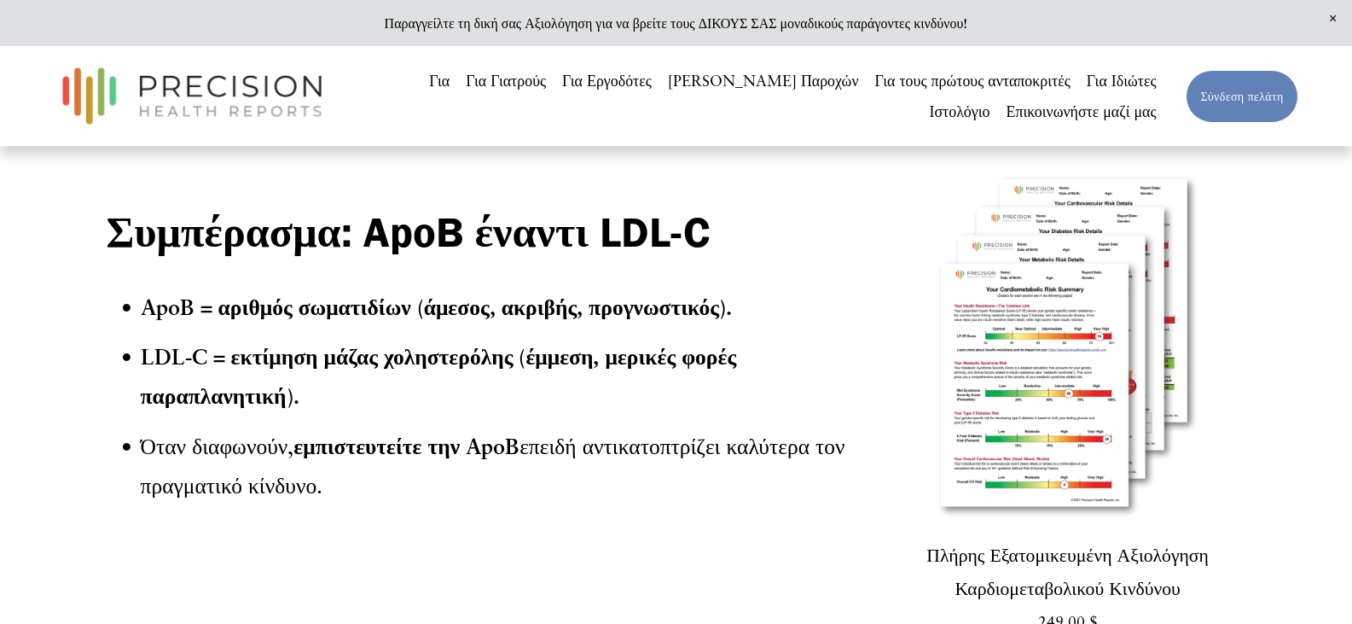
scroll to position [4946, 0]
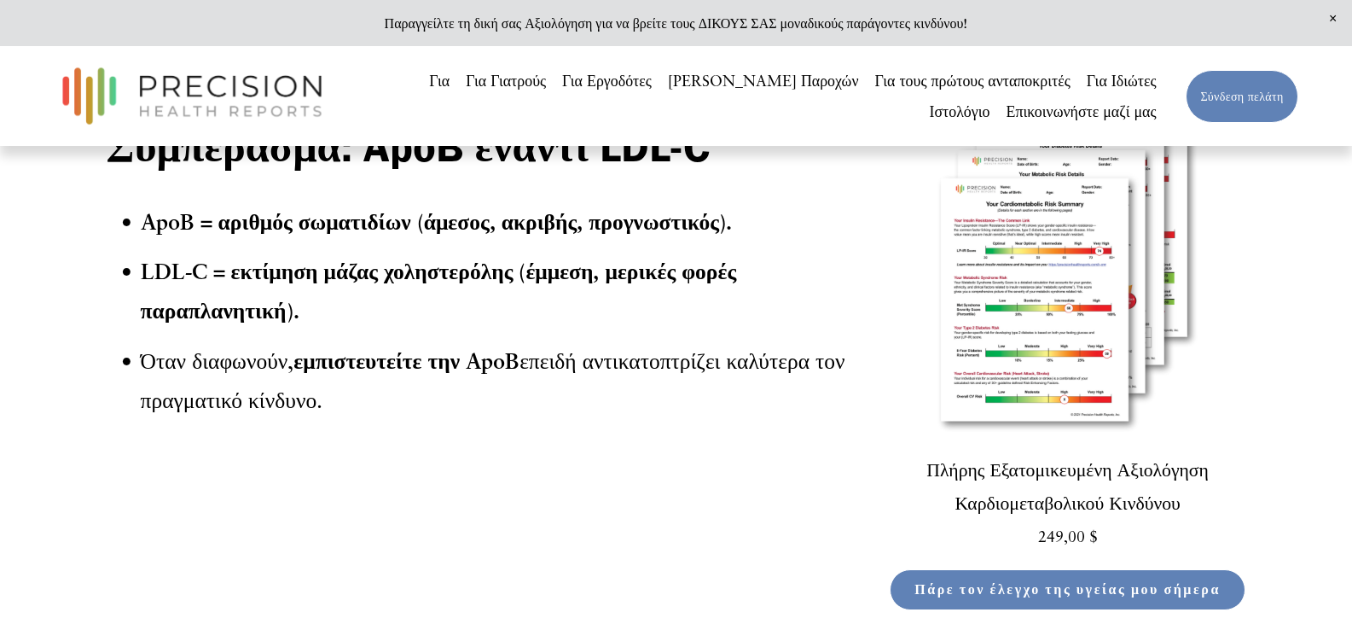
drag, startPoint x: 144, startPoint y: 409, endPoint x: 356, endPoint y: 460, distance: 217.7
click at [356, 420] on p "Όταν διαφωνούν, εμπιστευτείτε την ApoB επειδή αντικατοπτρίζει καλύτερα τον πραγ…" at bounding box center [511, 380] width 740 height 78
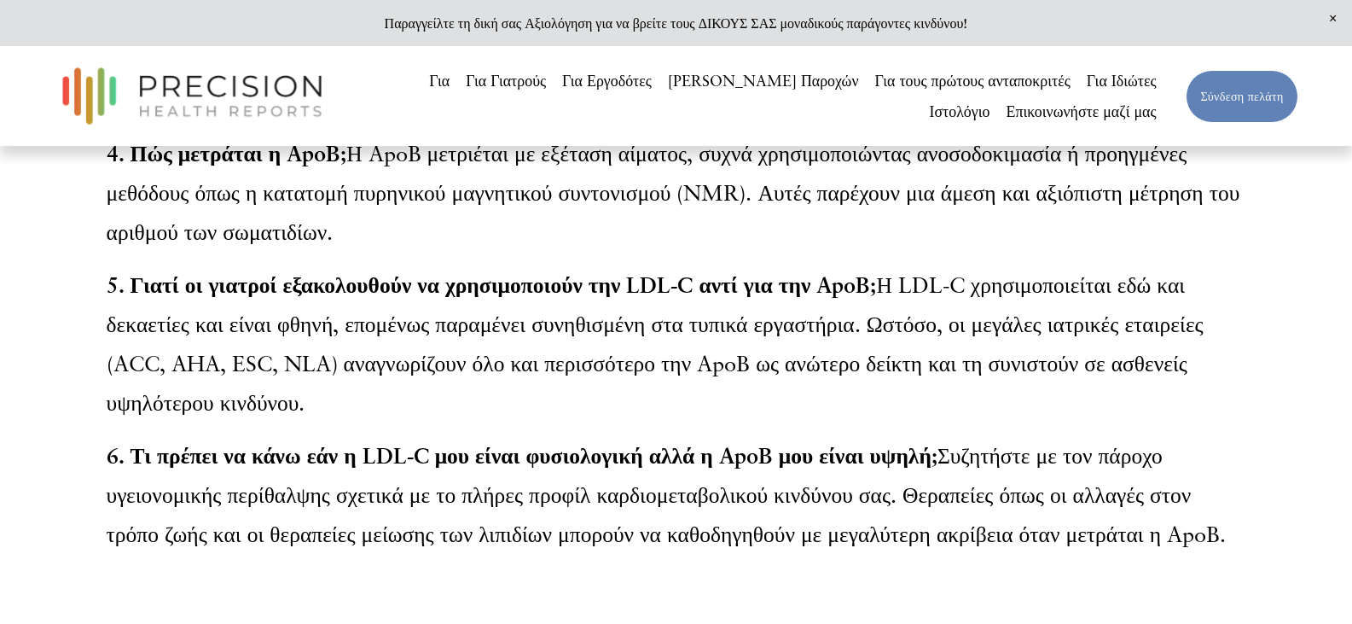
scroll to position [6055, 0]
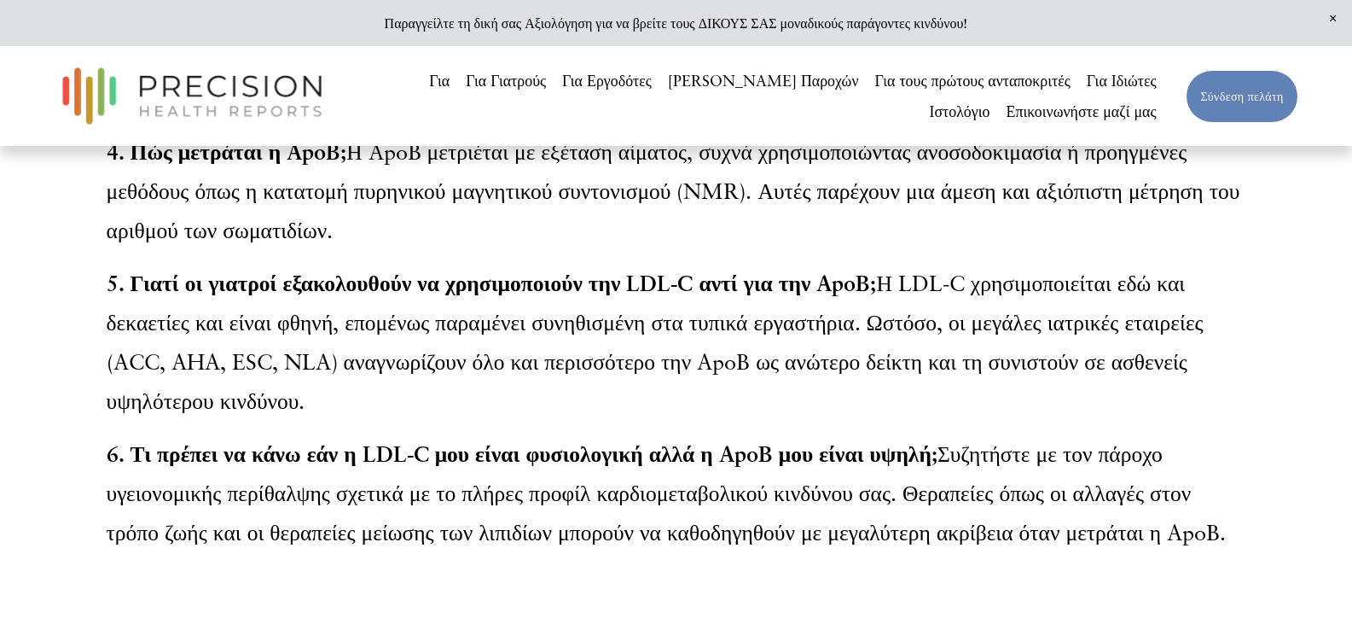
drag, startPoint x: 956, startPoint y: 382, endPoint x: 1146, endPoint y: 445, distance: 200.5
click at [1146, 421] on p "5. Γιατί οι γιατροί εξακολουθούν να χρησιμοποιούν την LDL-C αντί για την ApoB; …" at bounding box center [677, 342] width 1140 height 157
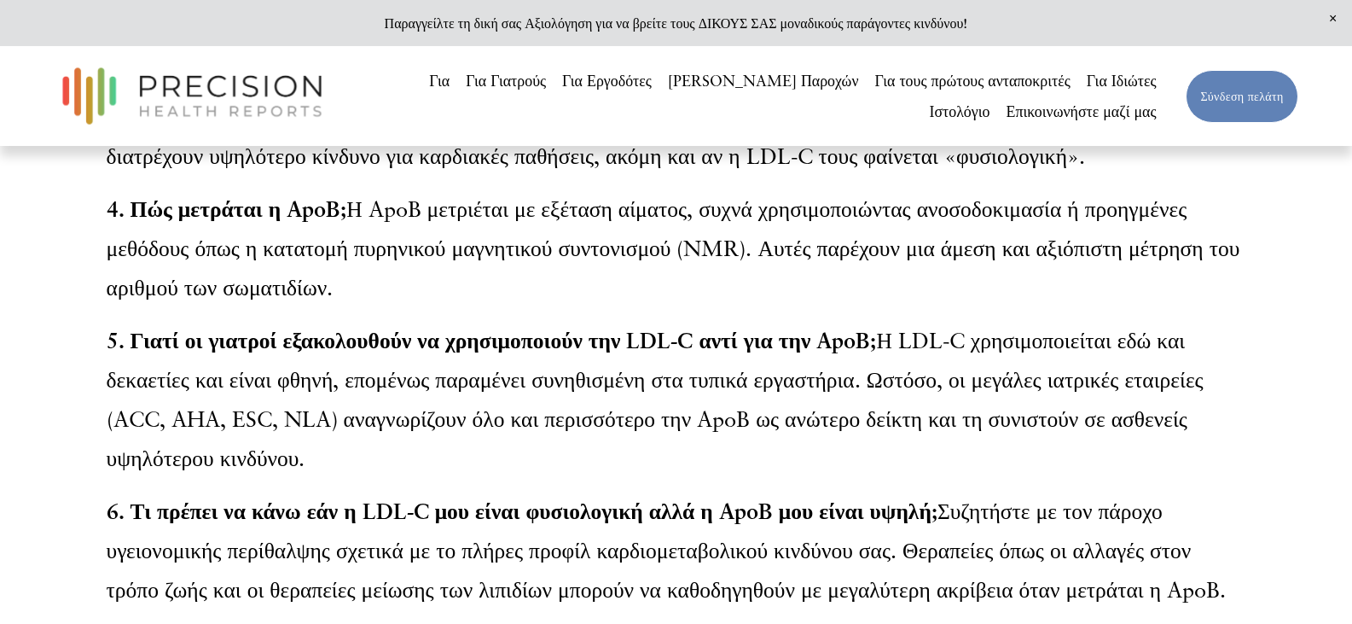
scroll to position [5799, 0]
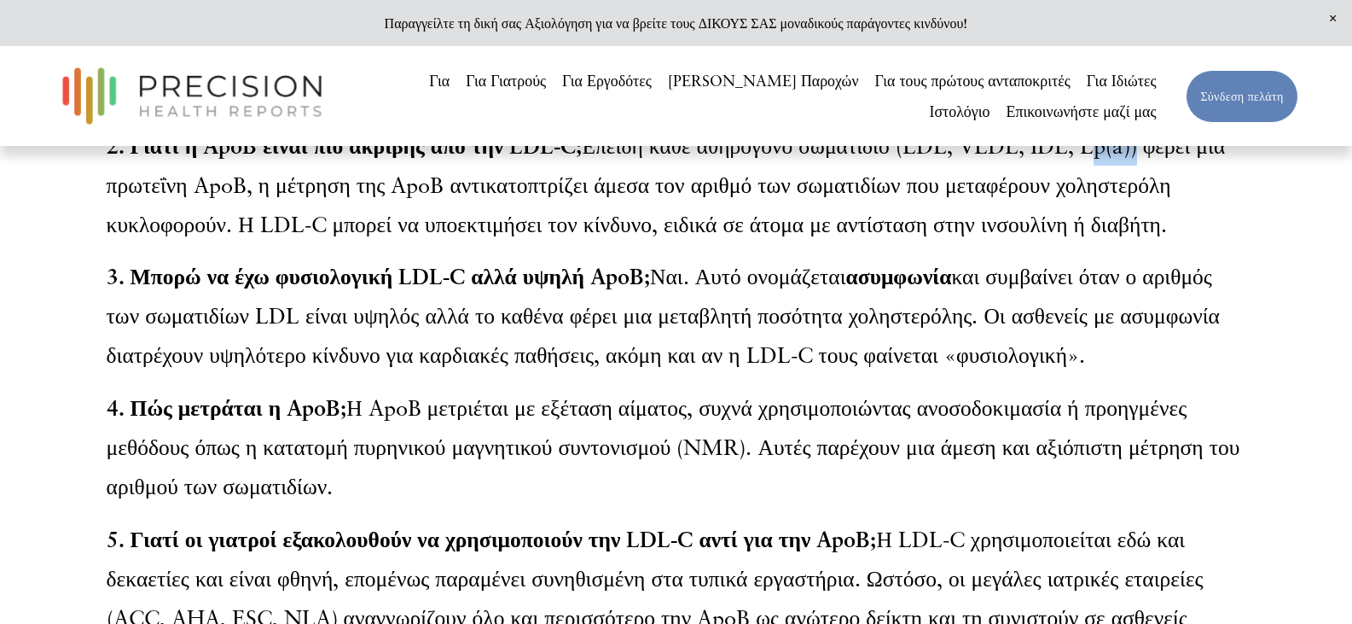
drag, startPoint x: 1095, startPoint y: 201, endPoint x: 1142, endPoint y: 206, distance: 47.1
click at [1142, 206] on font "Επειδή κάθε αθηρογόνο σωματίδιο (LDL, VLDL, IDL, Lp(a)) φέρει μία πρωτεΐνη ApoB…" at bounding box center [669, 184] width 1125 height 105
copy font "Lp(a)"
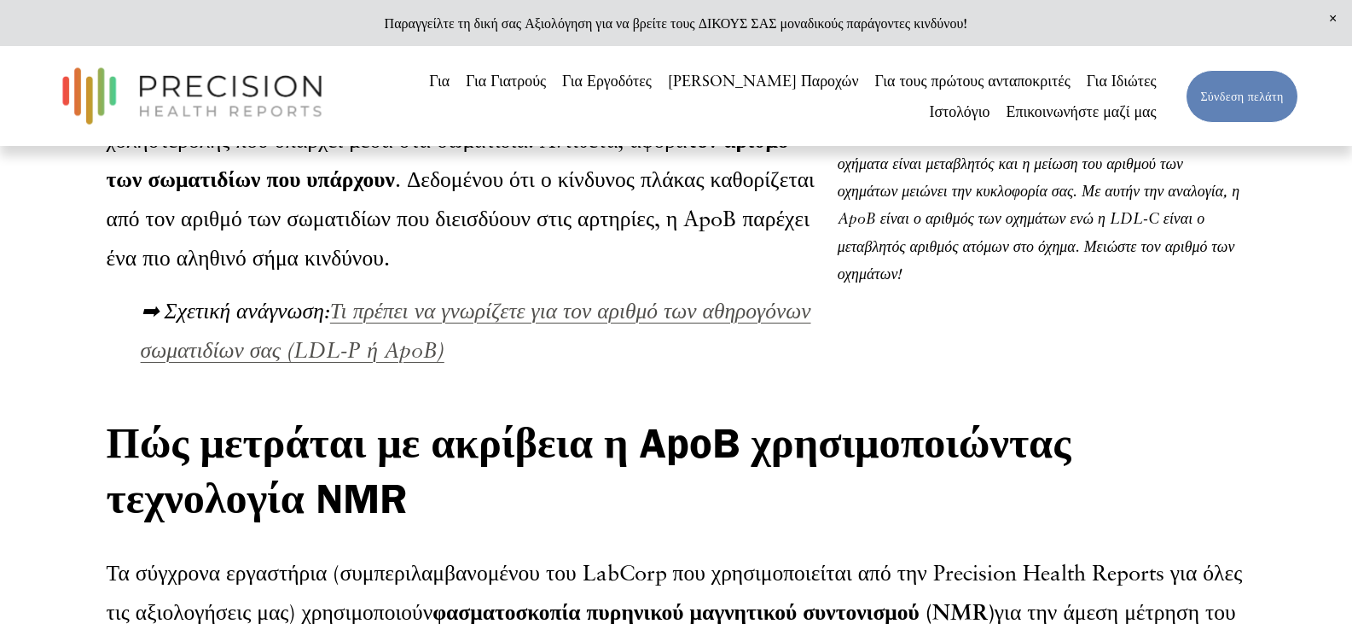
scroll to position [1533, 0]
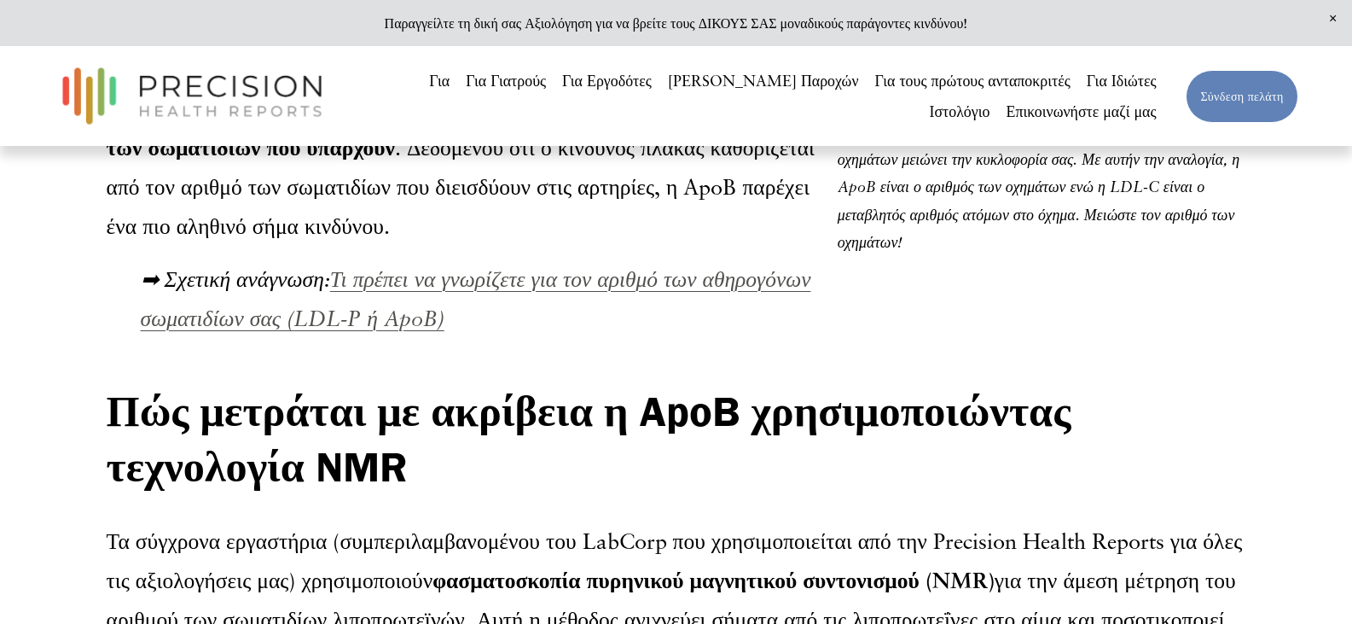
click at [430, 305] on font "Τι πρέπει να γνωρίζετε για τον αριθμό των αθηρογόνων σωματιδίων σας (LDL-P ή Ap…" at bounding box center [476, 298] width 671 height 66
